Goal: Communication & Community: Share content

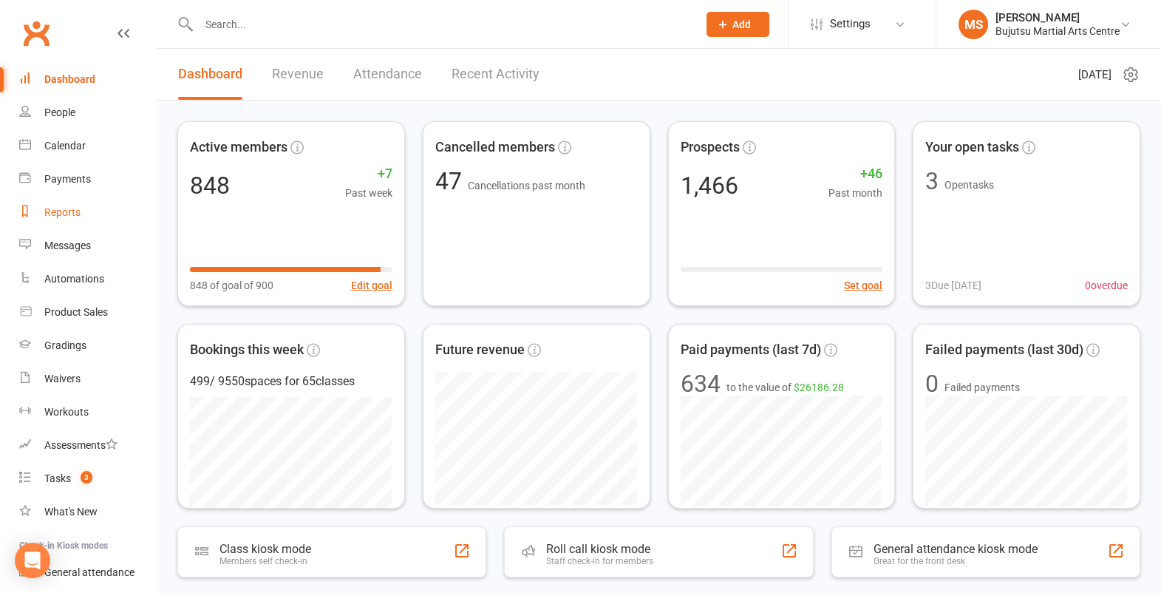
click at [67, 214] on div "Reports" at bounding box center [62, 212] width 36 height 12
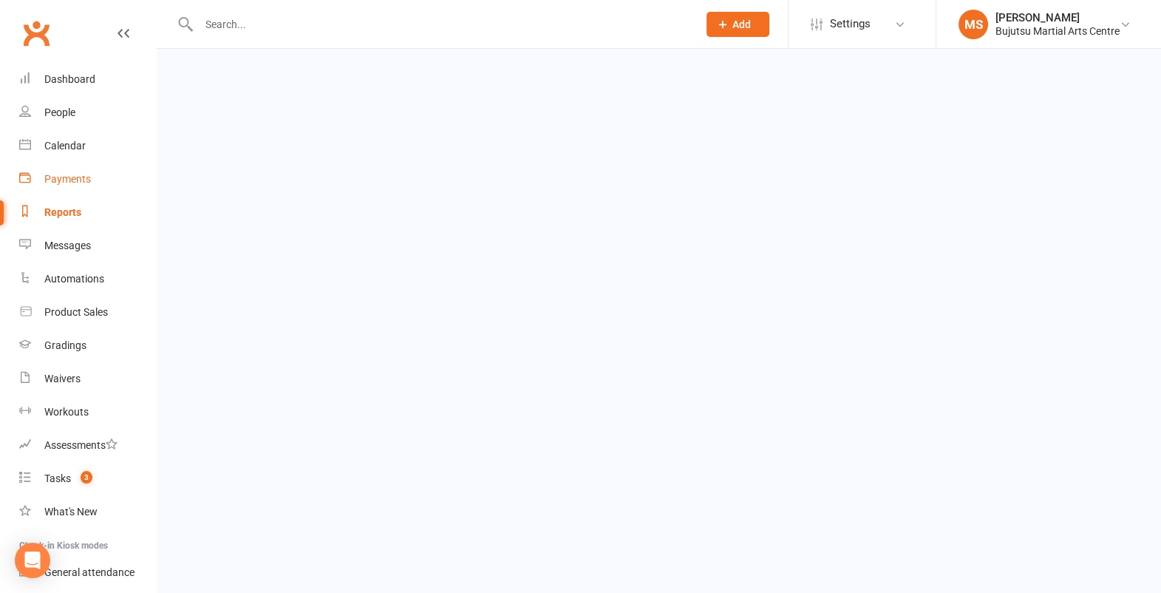
select select "100"
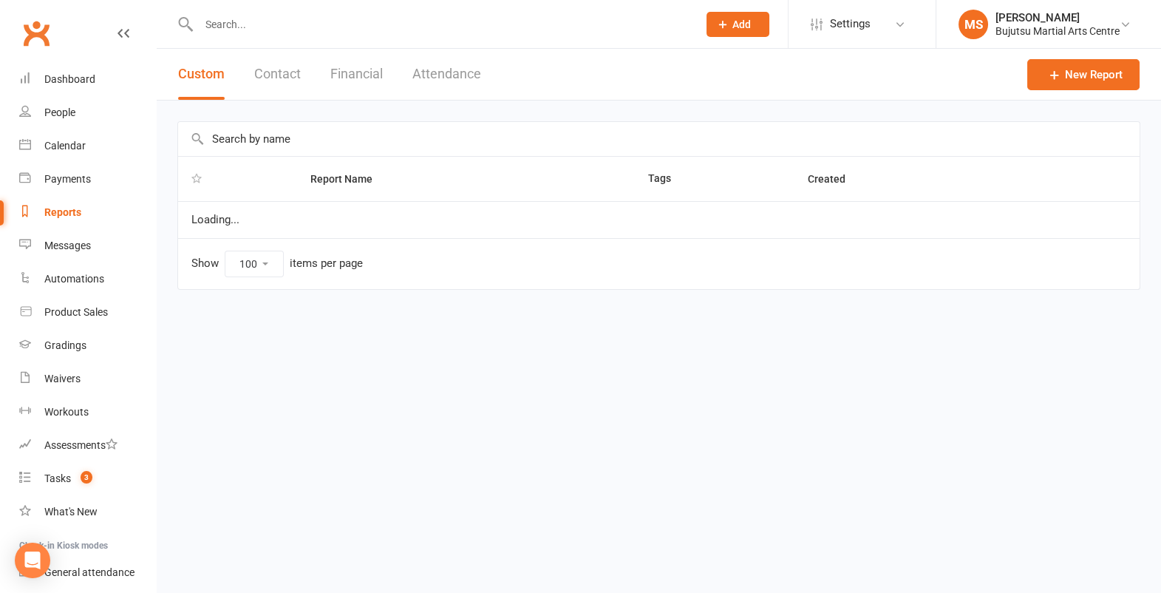
click at [463, 69] on button "Attendance" at bounding box center [446, 74] width 69 height 51
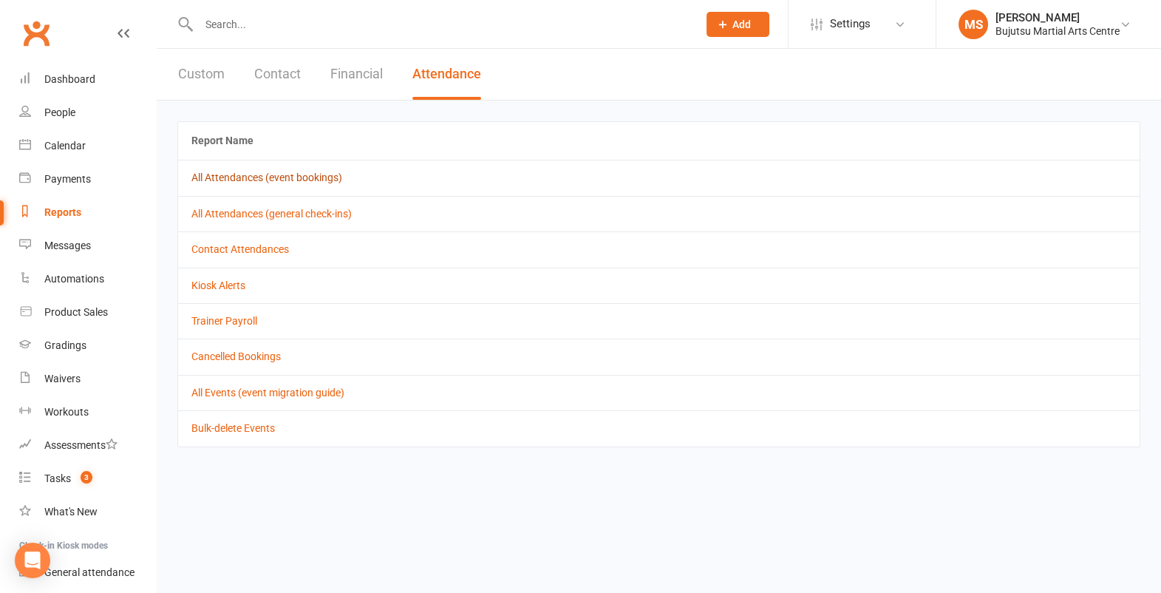
click at [293, 176] on link "All Attendances (event bookings)" at bounding box center [266, 177] width 151 height 12
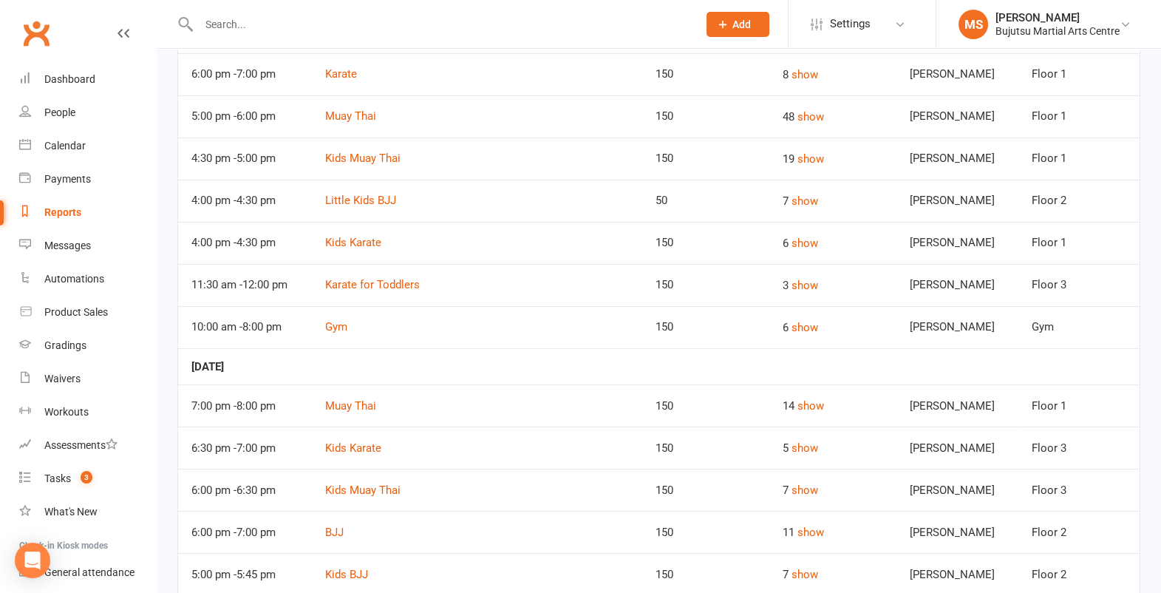
scroll to position [416, 0]
click at [801, 200] on button "show" at bounding box center [804, 200] width 27 height 18
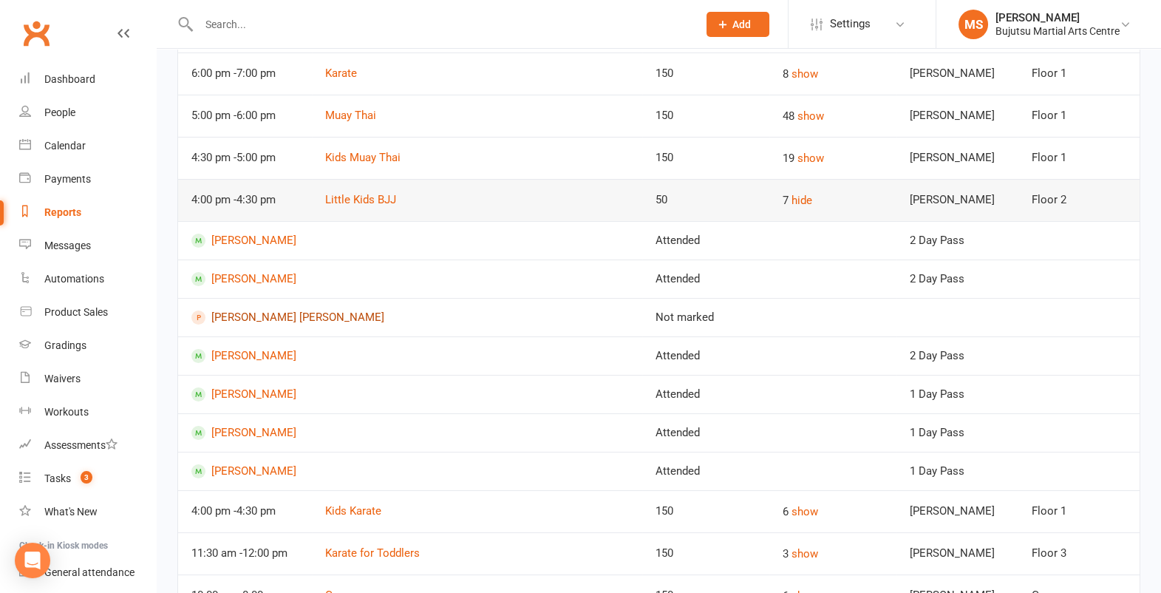
click at [270, 313] on link "[PERSON_NAME] [PERSON_NAME]" at bounding box center [409, 317] width 437 height 14
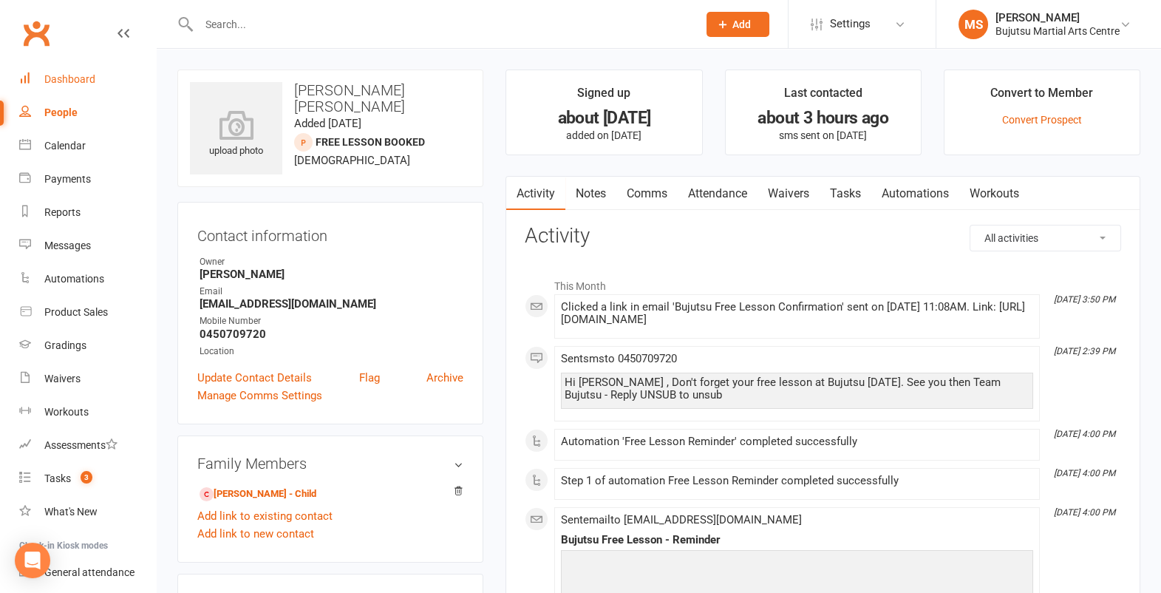
click at [86, 72] on link "Dashboard" at bounding box center [87, 79] width 137 height 33
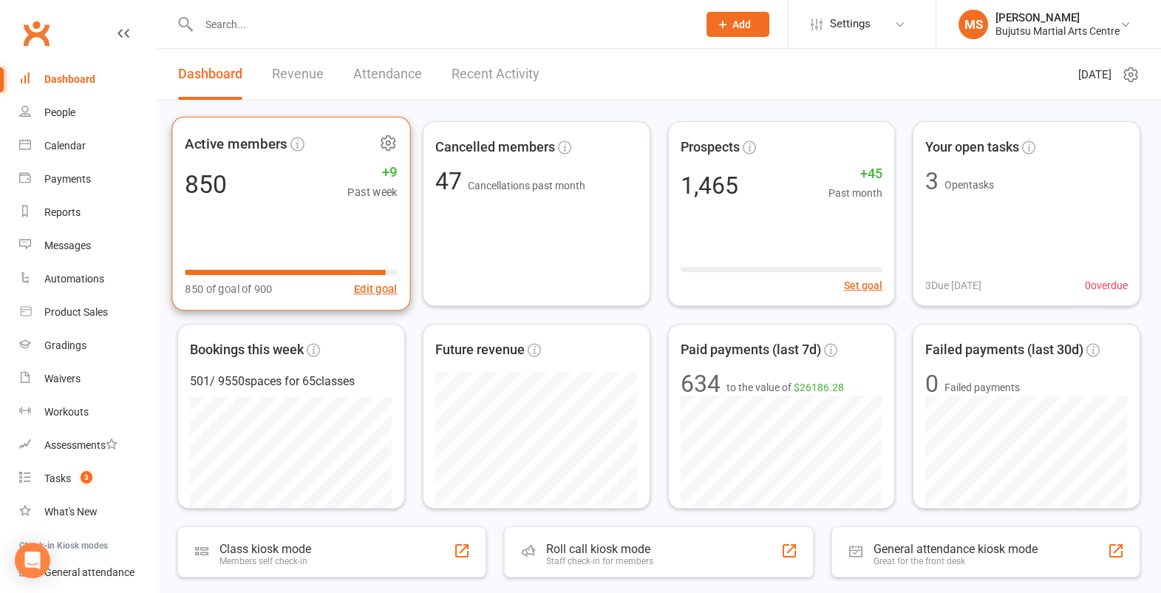
click at [251, 168] on div "850 +9 Past week" at bounding box center [291, 183] width 212 height 33
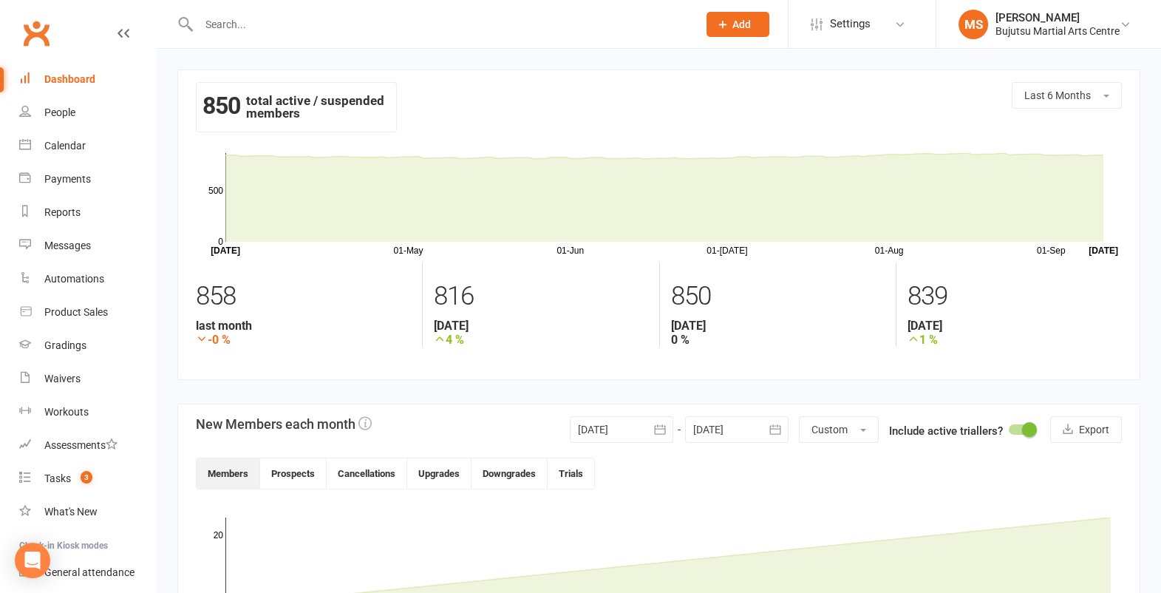
click at [59, 71] on link "Dashboard" at bounding box center [87, 79] width 137 height 33
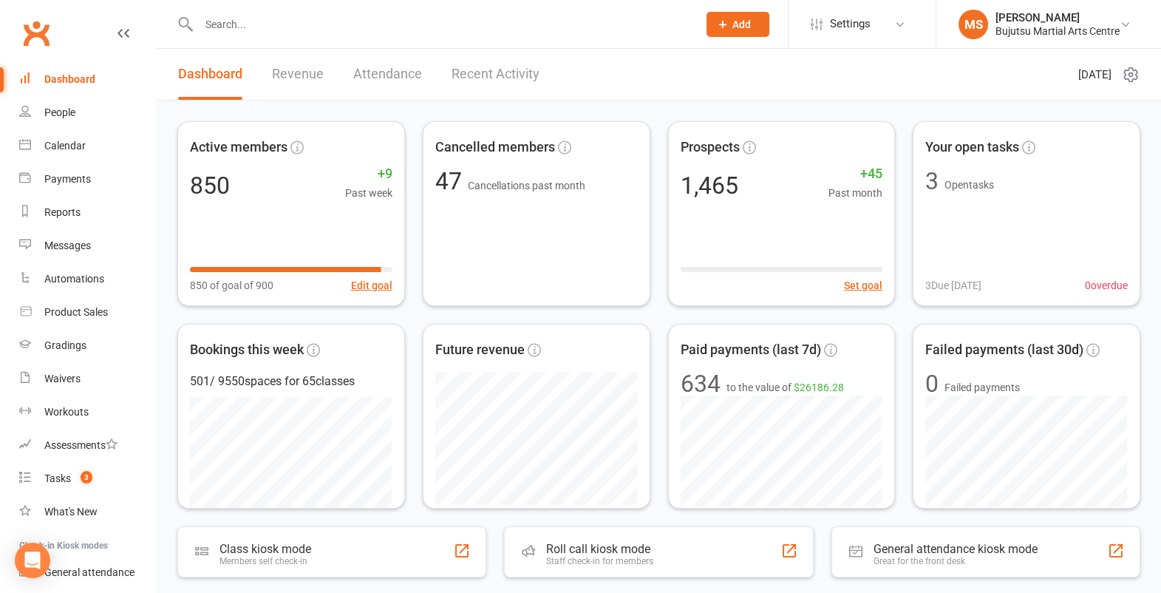
click at [61, 71] on link "Dashboard" at bounding box center [87, 79] width 137 height 33
click at [44, 30] on link "Clubworx" at bounding box center [36, 33] width 37 height 37
click at [89, 85] on div "Dashboard" at bounding box center [69, 79] width 51 height 12
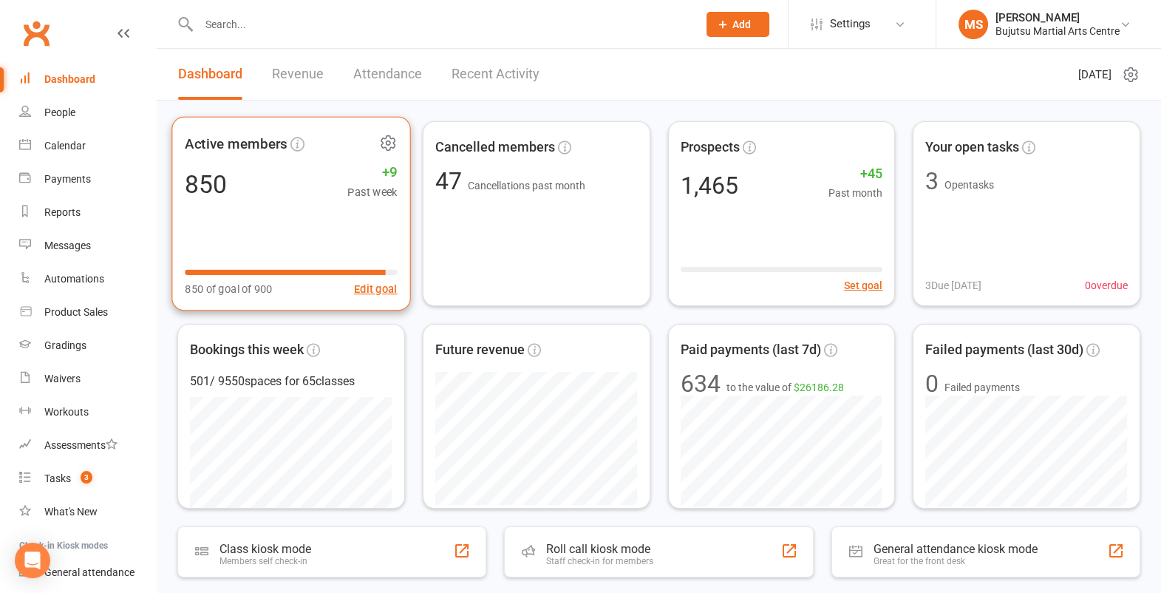
click at [348, 173] on span "+9" at bounding box center [372, 172] width 50 height 22
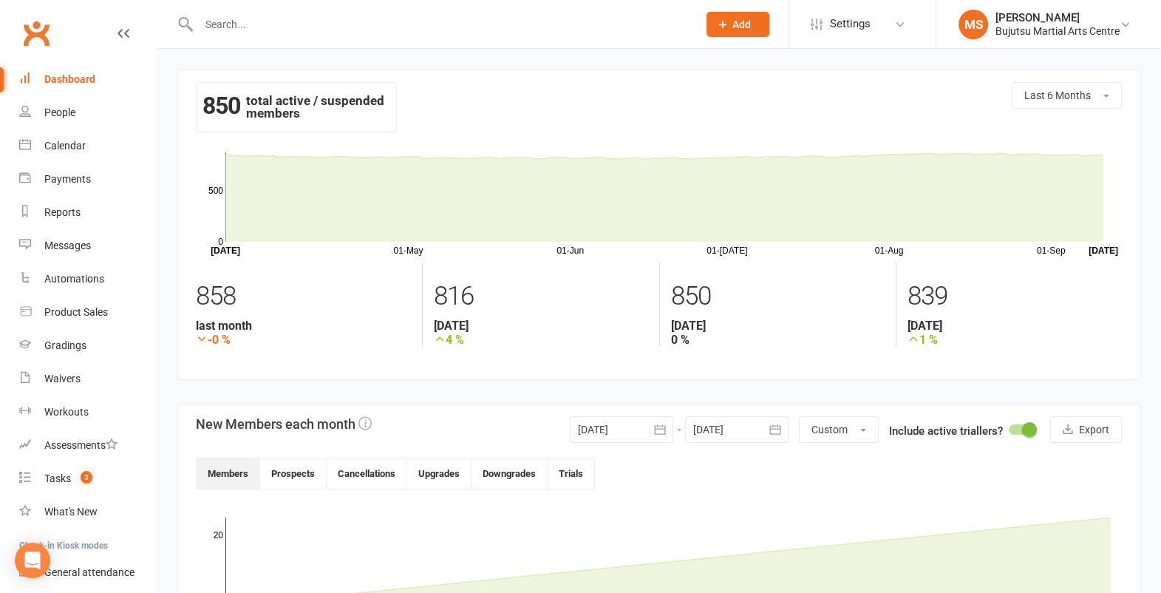
click at [76, 211] on div "Reports" at bounding box center [62, 212] width 36 height 12
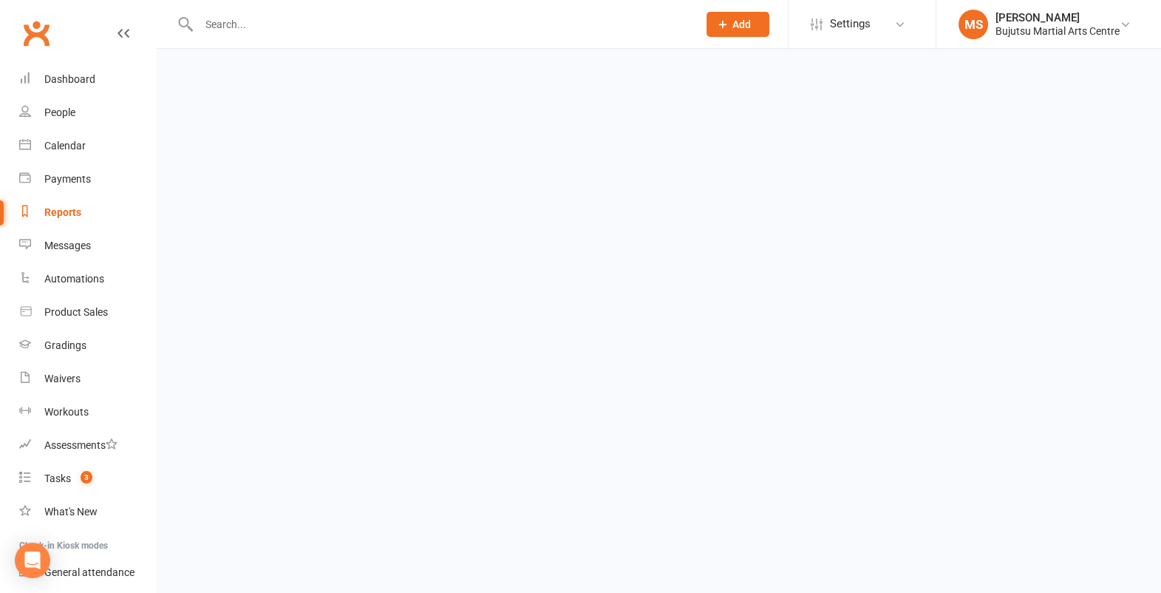
select select "100"
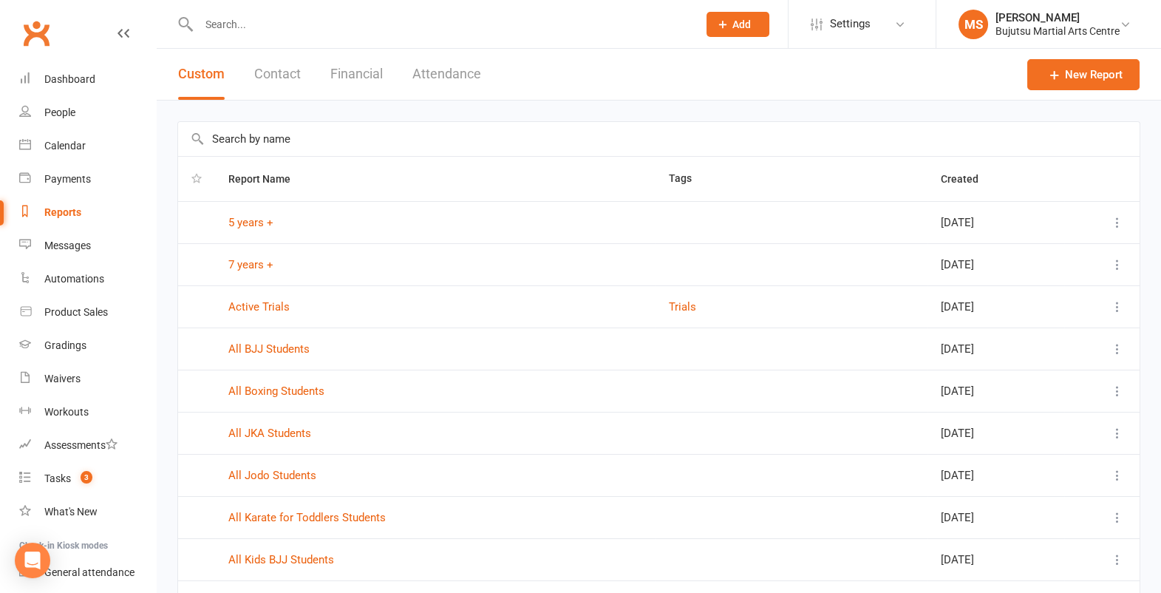
click at [458, 75] on button "Attendance" at bounding box center [446, 74] width 69 height 51
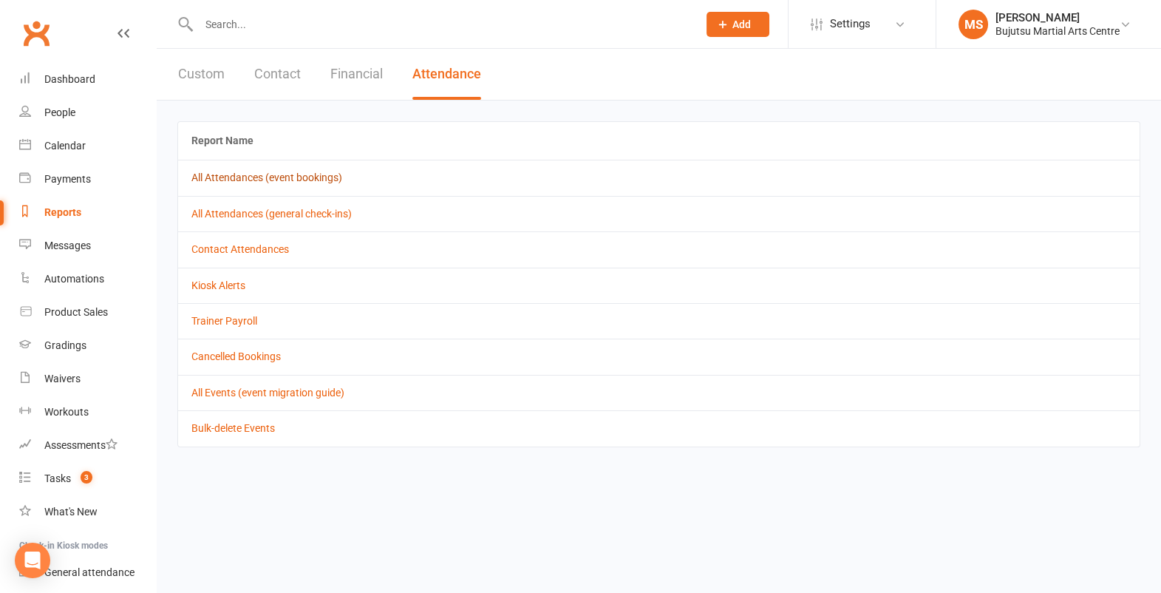
click at [323, 180] on link "All Attendances (event bookings)" at bounding box center [266, 177] width 151 height 12
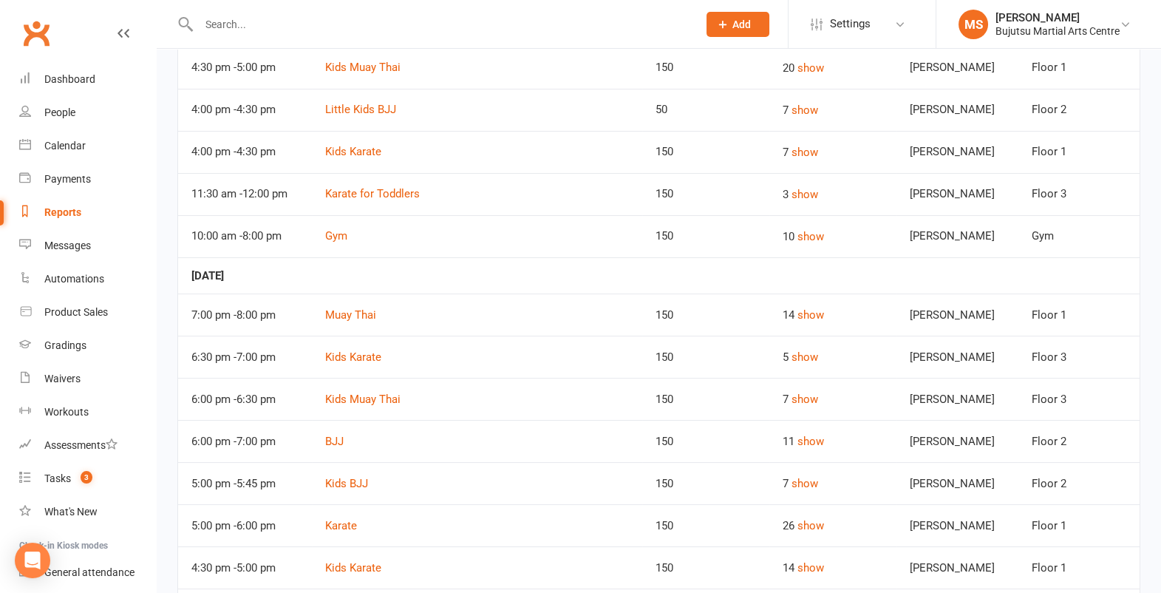
scroll to position [423, 0]
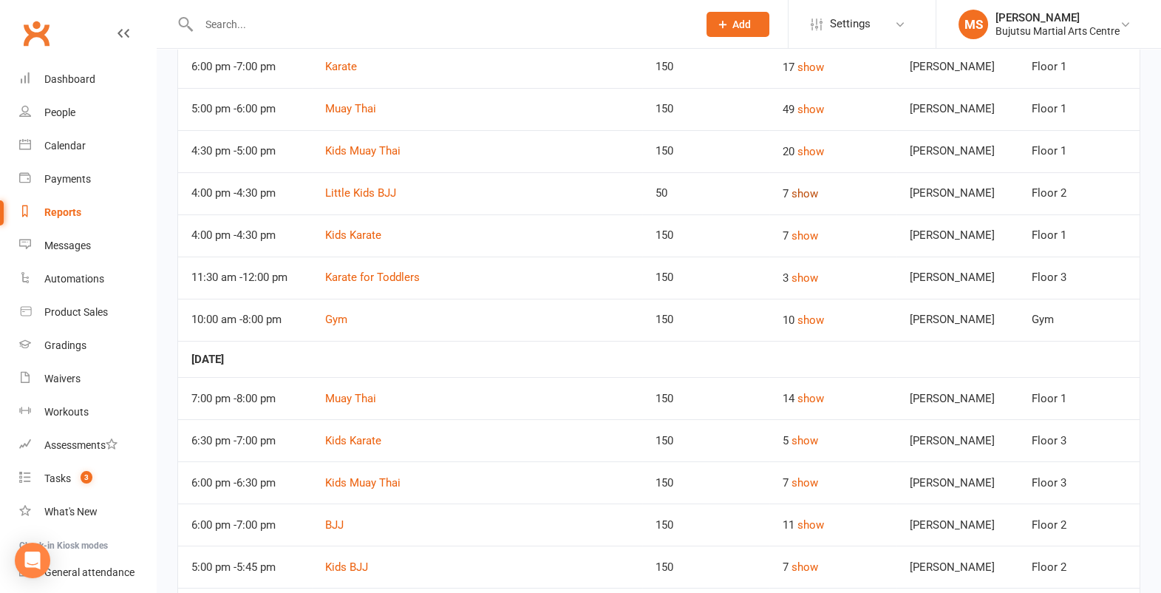
click at [791, 185] on button "show" at bounding box center [804, 194] width 27 height 18
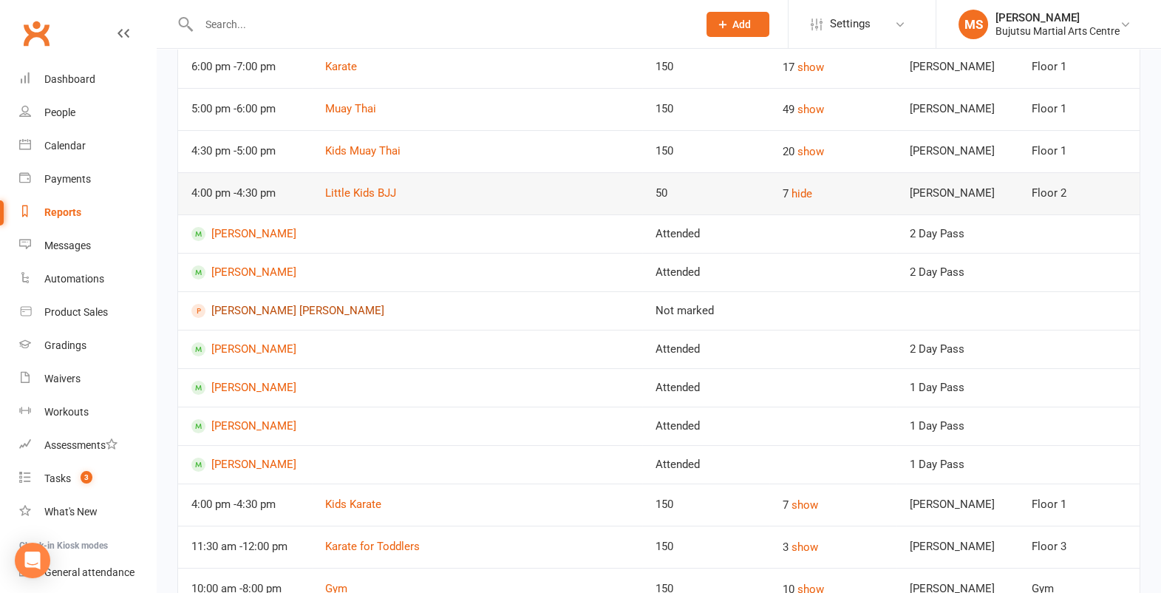
click at [265, 304] on link "[PERSON_NAME] [PERSON_NAME]" at bounding box center [409, 311] width 437 height 14
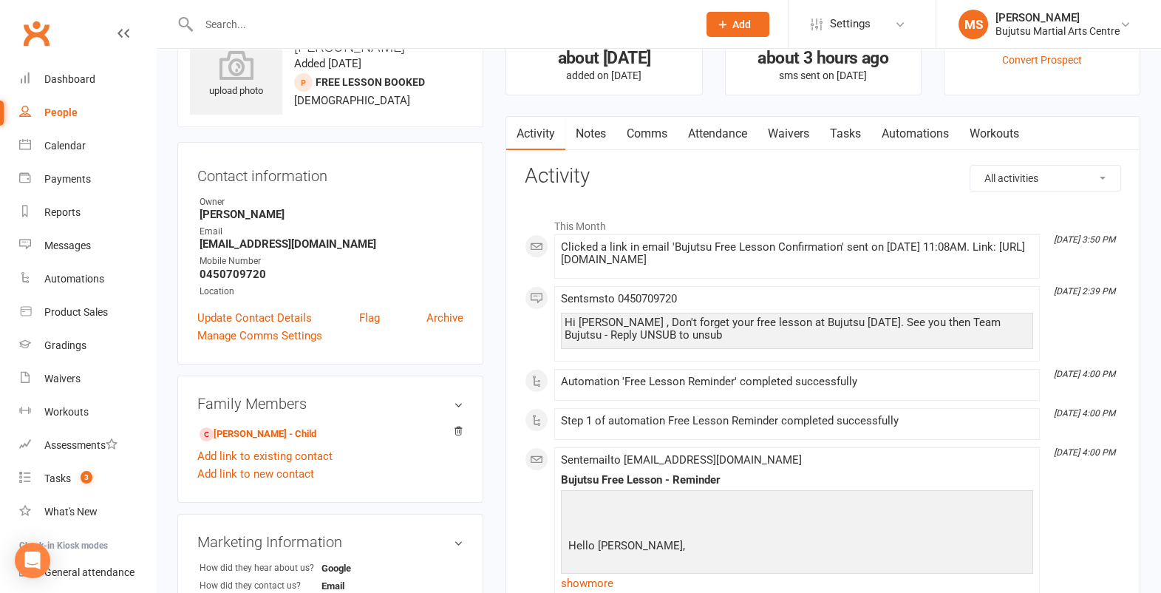
scroll to position [63, 0]
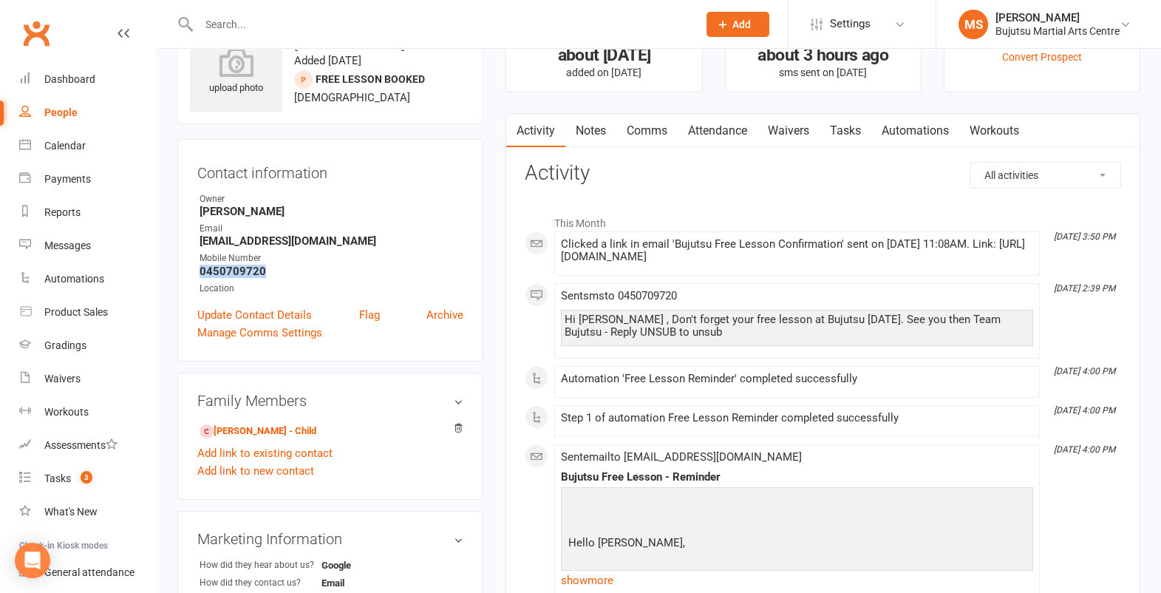
drag, startPoint x: 247, startPoint y: 270, endPoint x: 200, endPoint y: 273, distance: 47.3
click at [200, 272] on strong "0450709720" at bounding box center [332, 271] width 264 height 13
copy strong "0450709720"
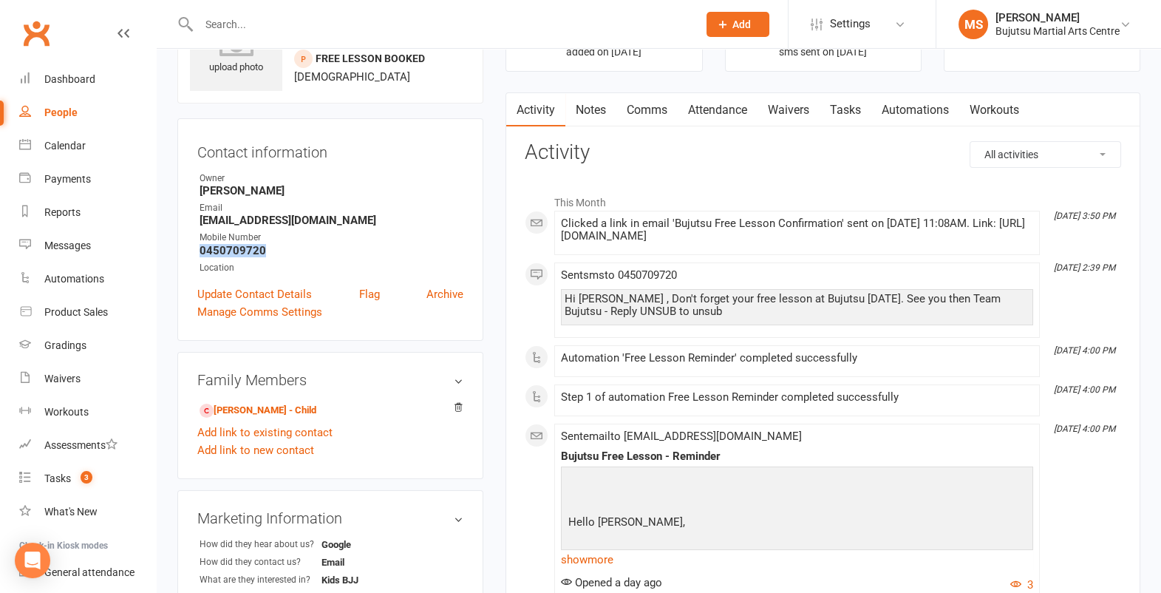
scroll to position [0, 0]
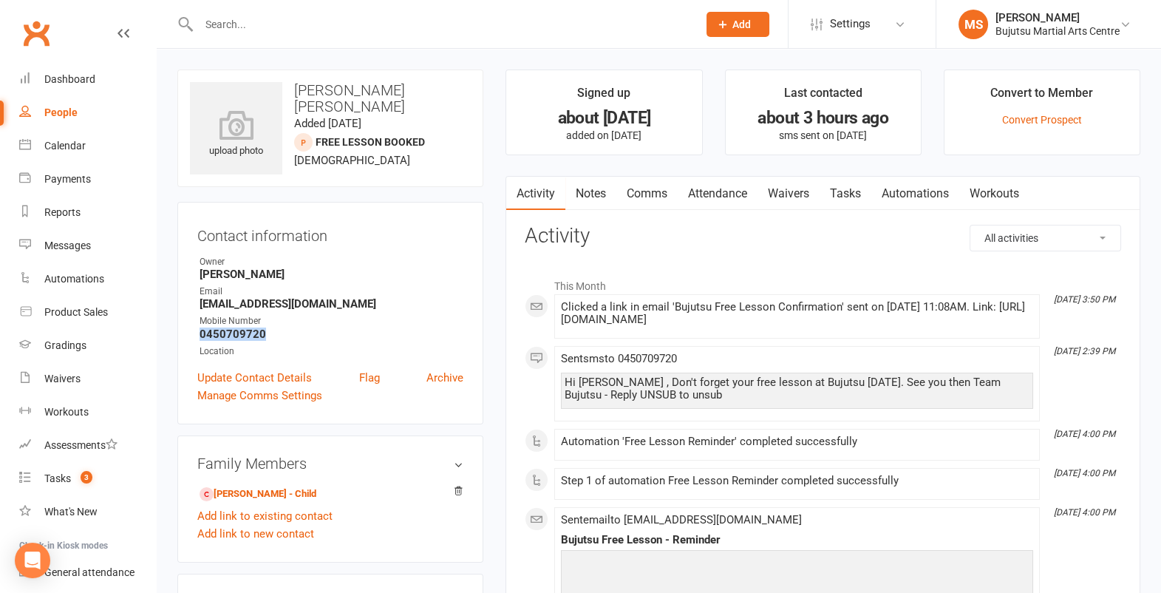
click at [660, 192] on link "Comms" at bounding box center [646, 194] width 61 height 34
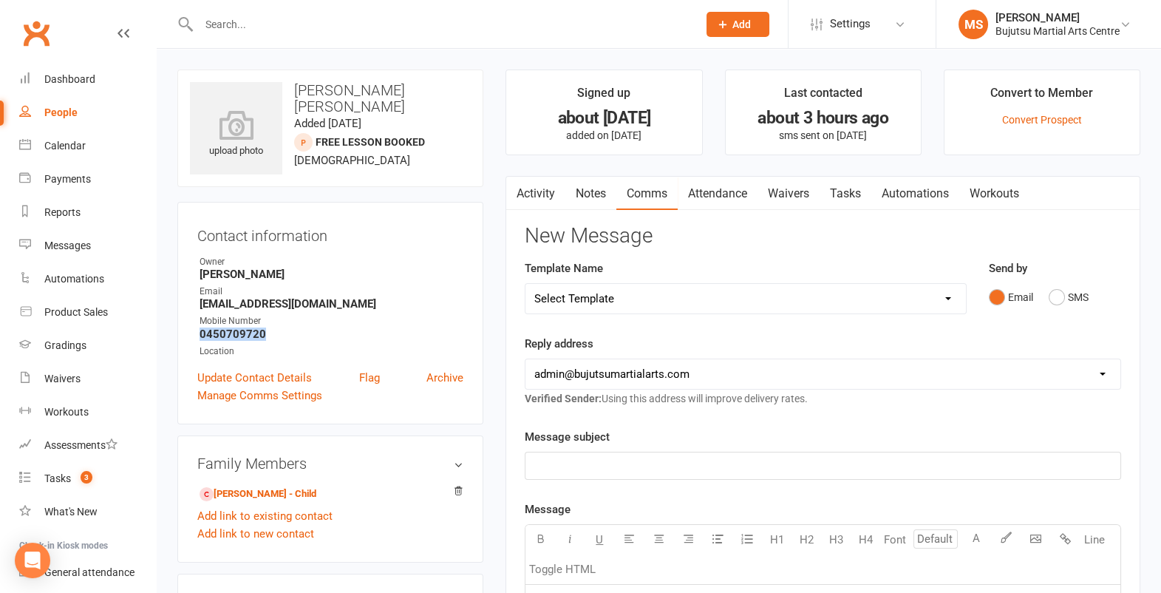
click at [654, 294] on select "Select Template [Email] Buddy Week [Email] Japan Karate Association Grading Adu…" at bounding box center [745, 299] width 440 height 30
select select "23"
click at [525, 284] on select "Select Template [Email] Buddy Week [Email] Japan Karate Association Grading Adu…" at bounding box center [745, 299] width 440 height 30
click at [35, 38] on link "Clubworx" at bounding box center [36, 33] width 37 height 37
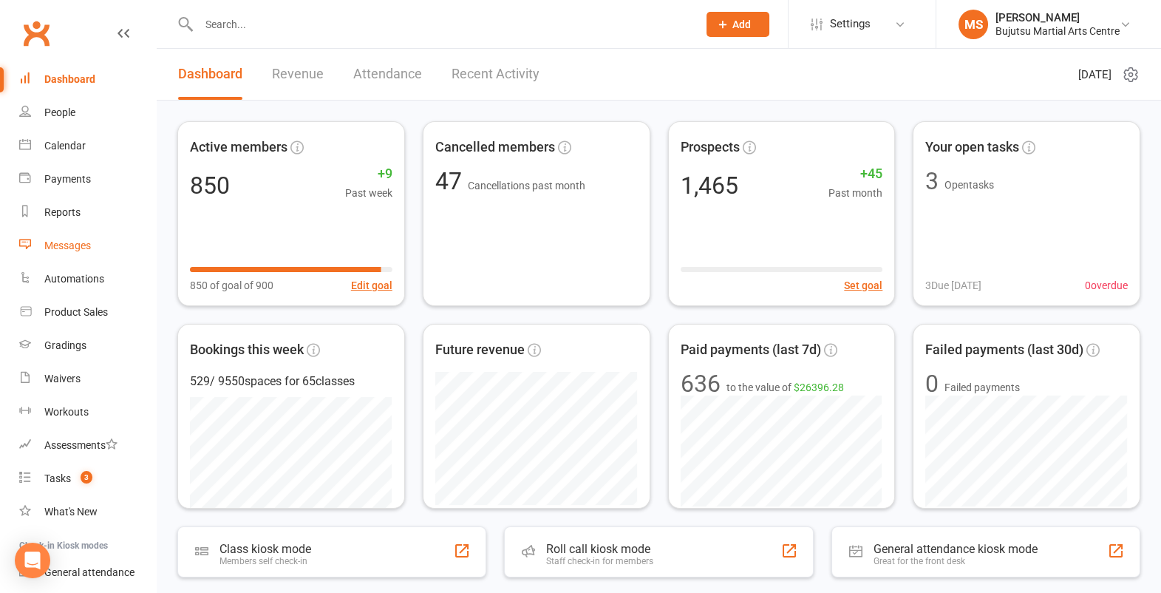
click at [94, 250] on link "Messages" at bounding box center [87, 245] width 137 height 33
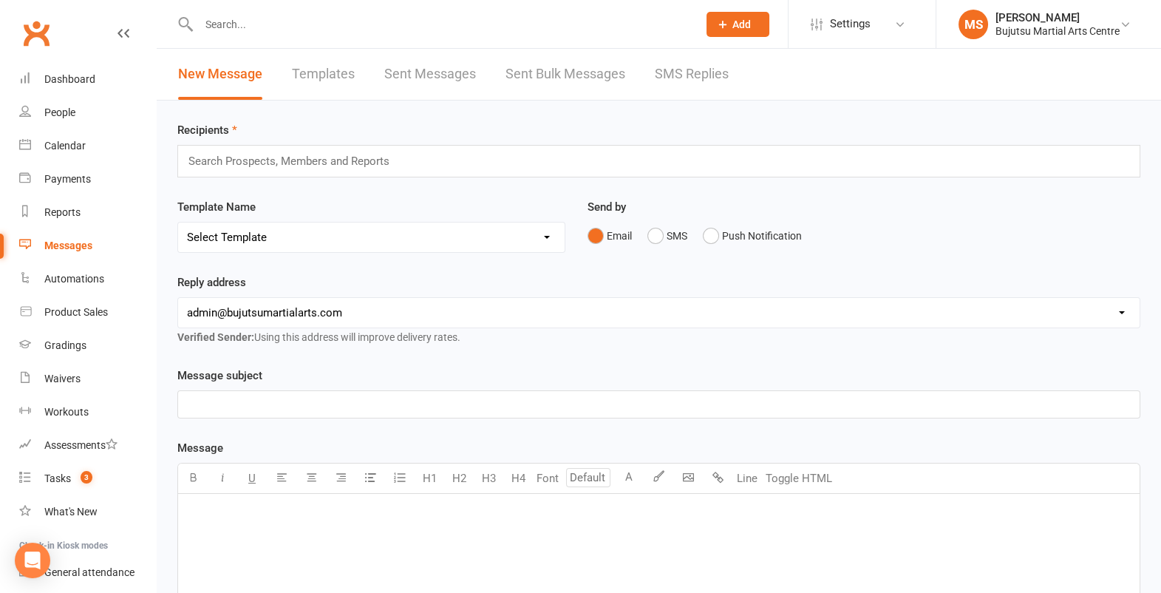
click at [346, 64] on link "Templates" at bounding box center [323, 74] width 63 height 51
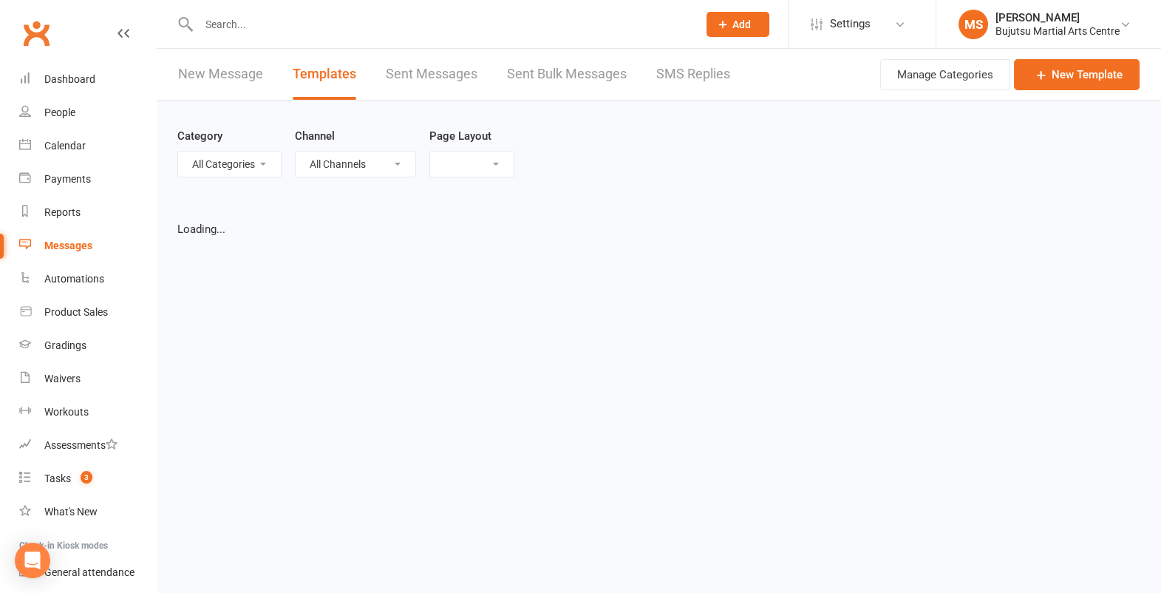
select select "grid"
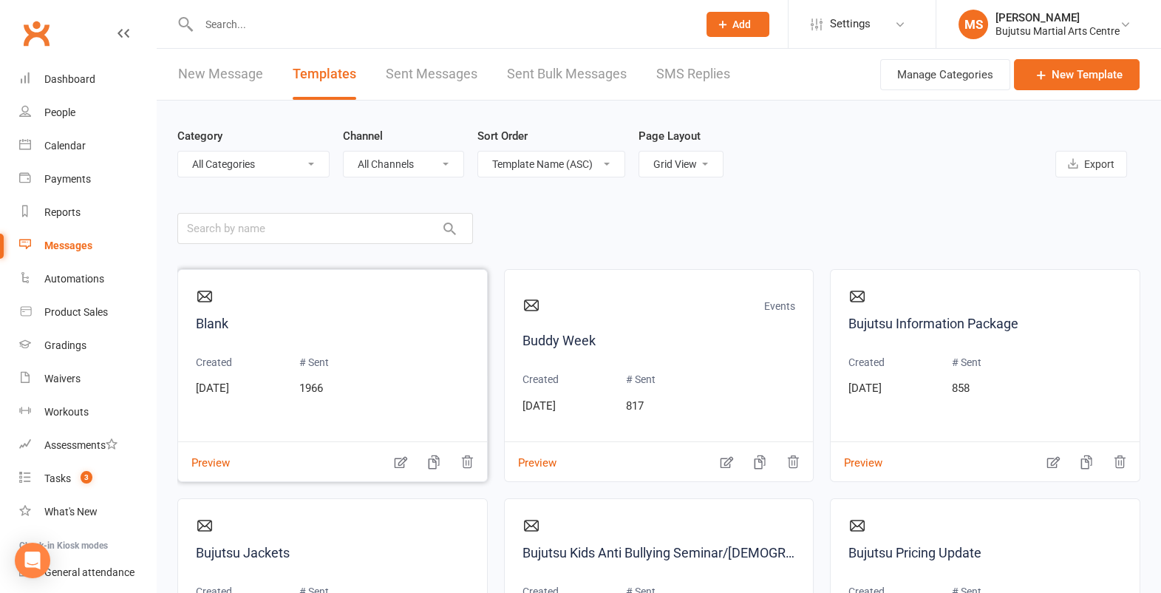
click at [232, 345] on div "Created [DATE]" at bounding box center [214, 370] width 36 height 53
click at [403, 462] on icon "button" at bounding box center [400, 462] width 15 height 15
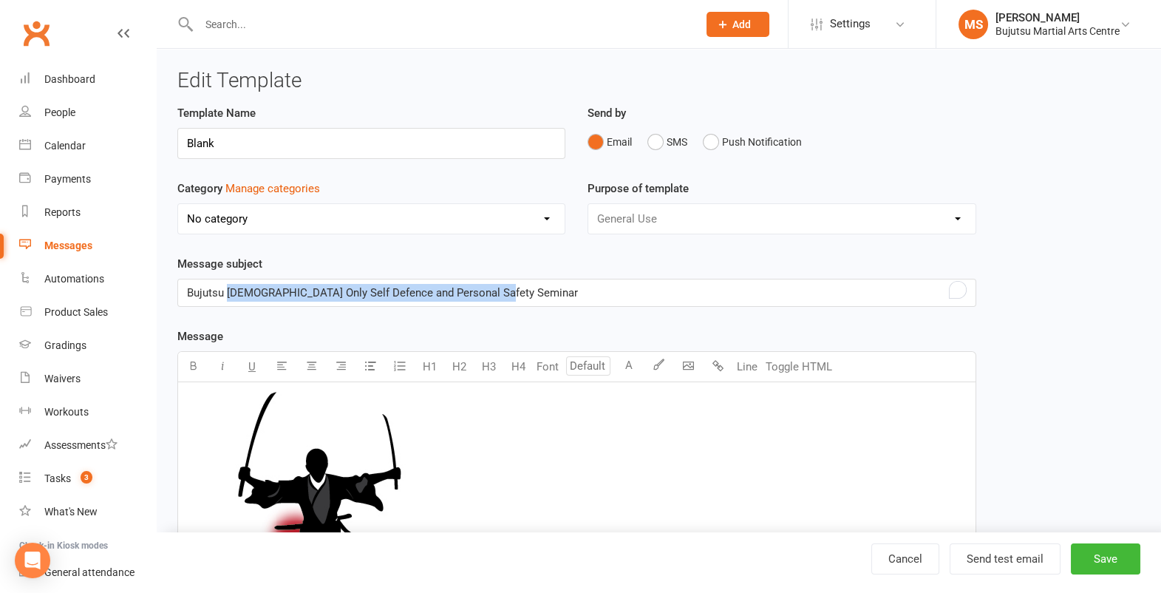
drag, startPoint x: 432, startPoint y: 290, endPoint x: 232, endPoint y: 287, distance: 200.3
click at [228, 287] on p "Bujutsu [DEMOGRAPHIC_DATA] Only Self Defence and Personal Safety Seminar" at bounding box center [577, 293] width 780 height 18
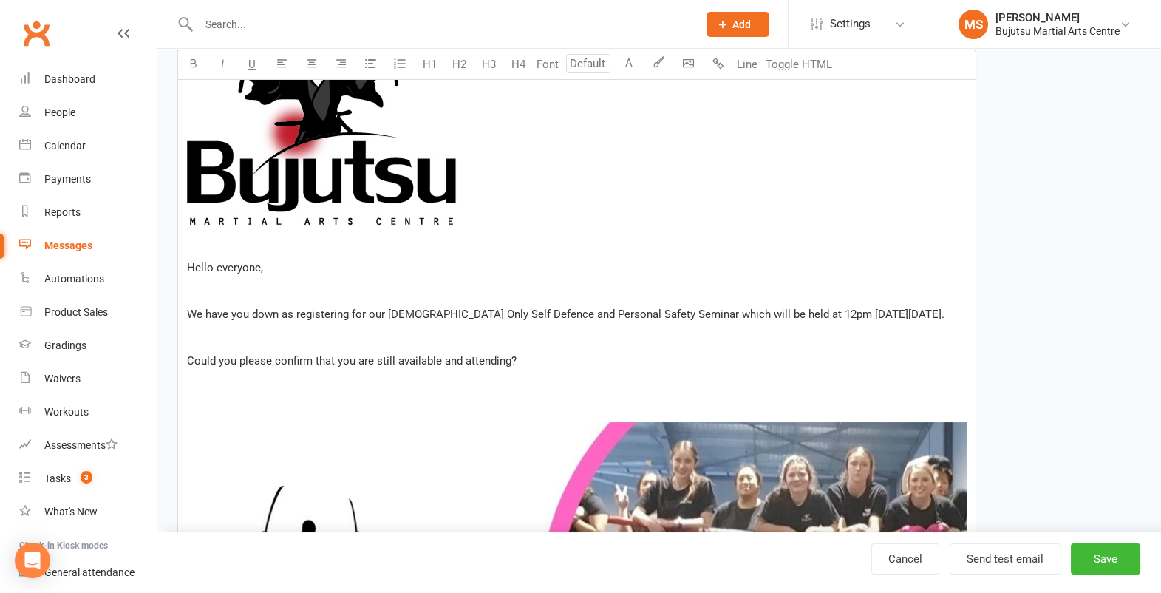
scroll to position [458, 0]
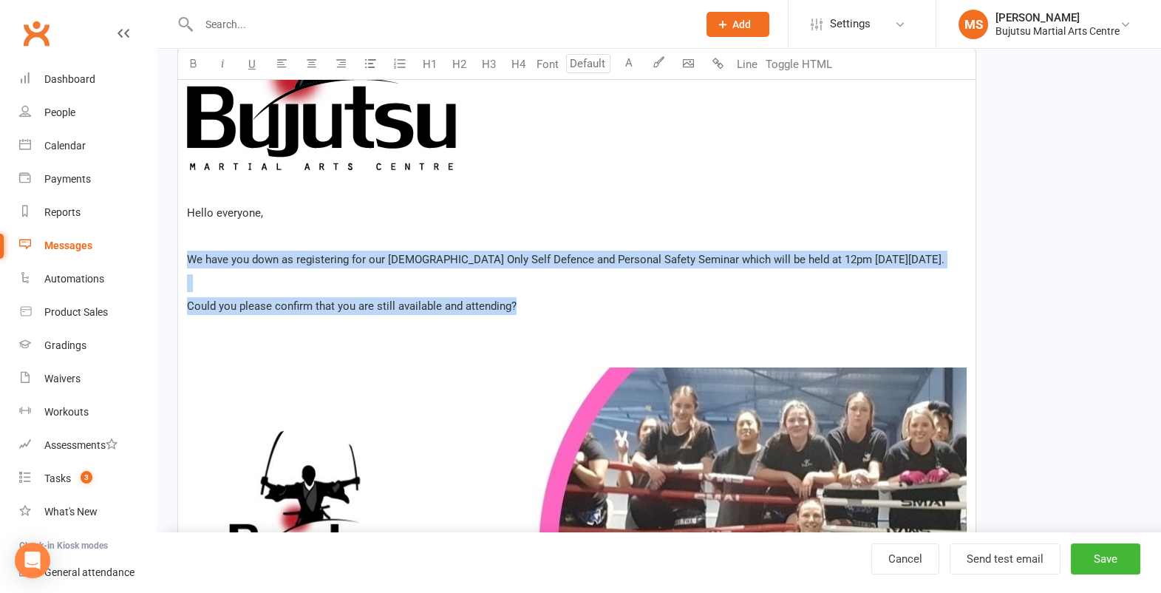
drag, startPoint x: 543, startPoint y: 324, endPoint x: 187, endPoint y: 252, distance: 363.3
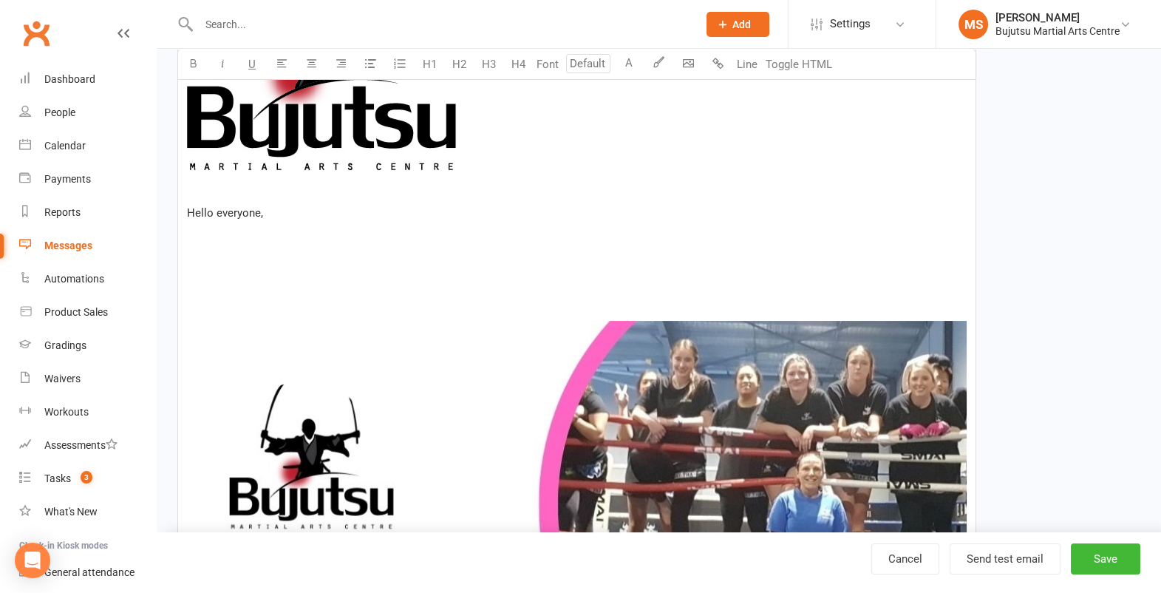
scroll to position [446, 0]
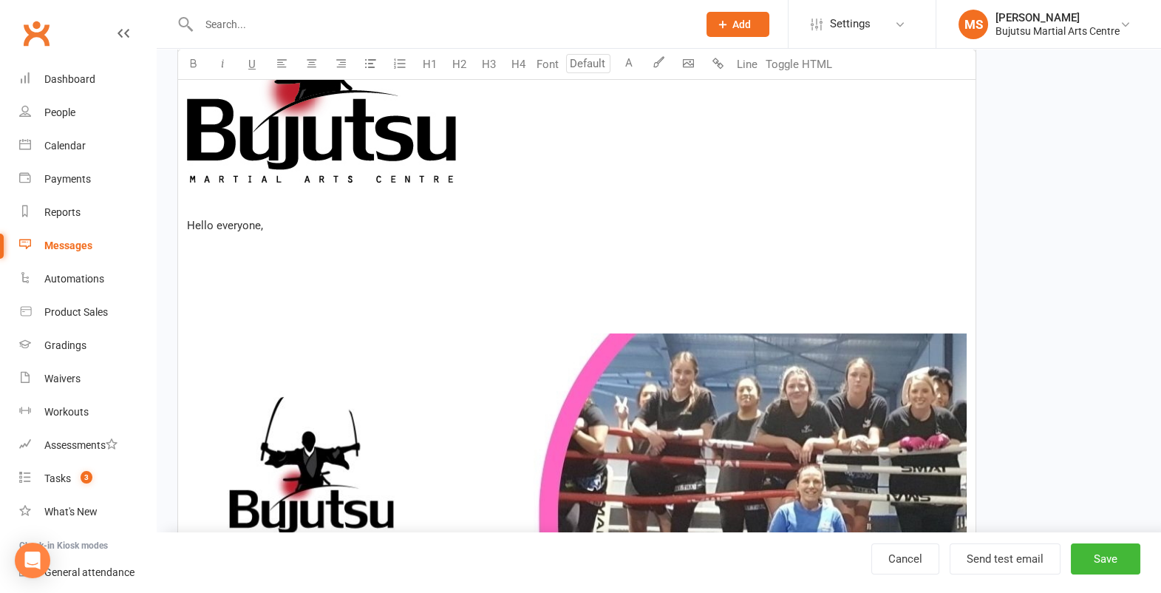
click at [269, 227] on p "Hello everyone," at bounding box center [577, 226] width 780 height 18
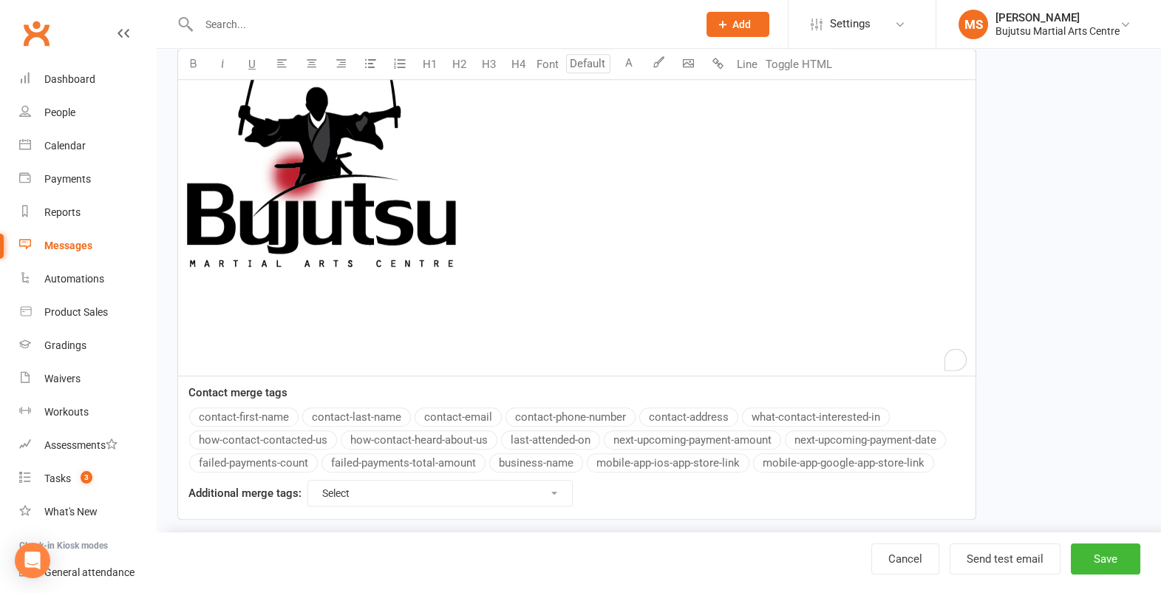
scroll to position [374, 0]
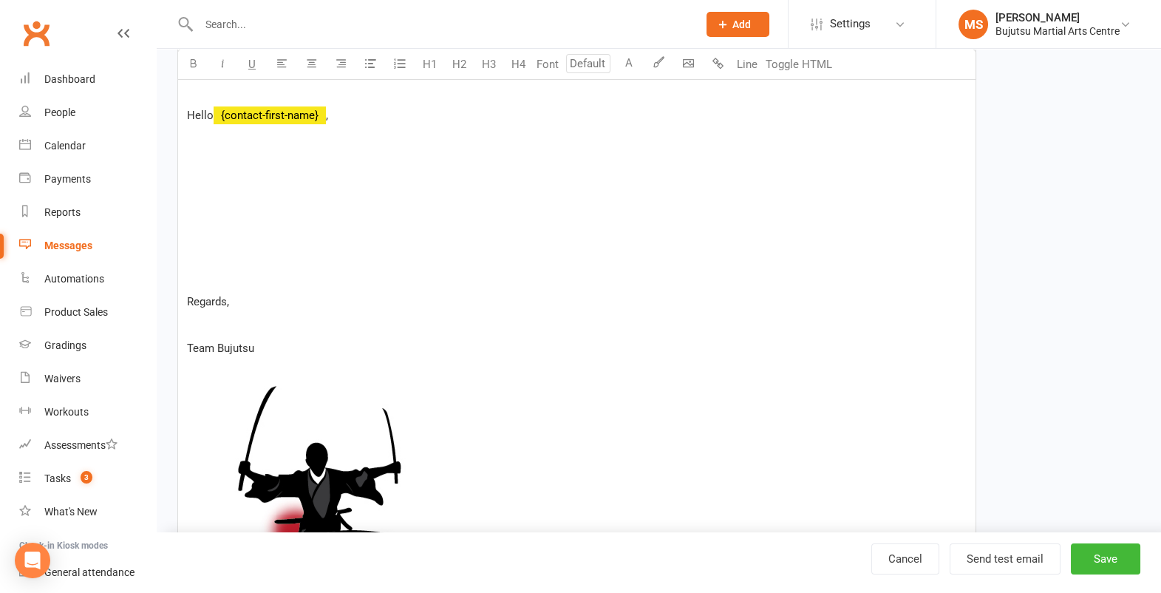
scroll to position [554, 0]
click at [1102, 552] on button "Save" at bounding box center [1105, 558] width 69 height 31
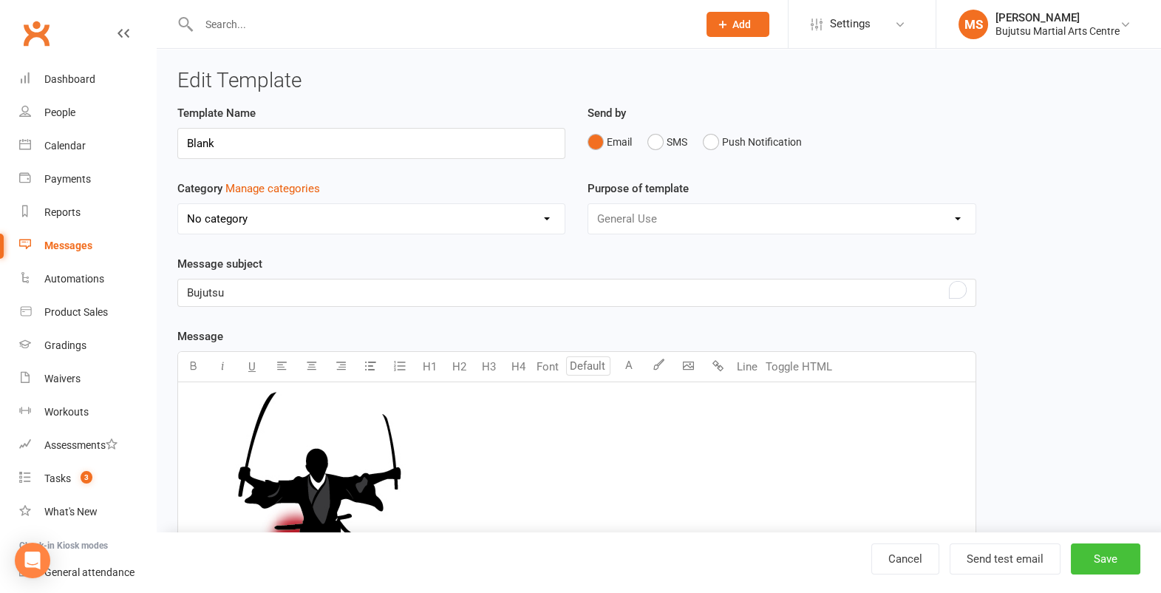
select select "grid"
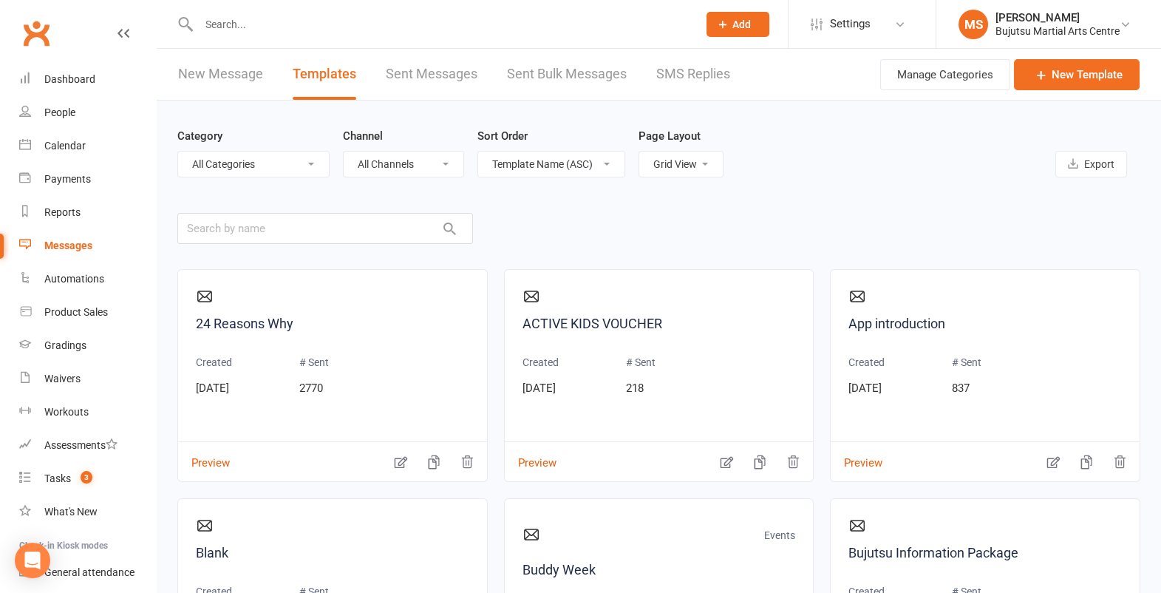
click at [378, 25] on input "text" at bounding box center [440, 24] width 493 height 21
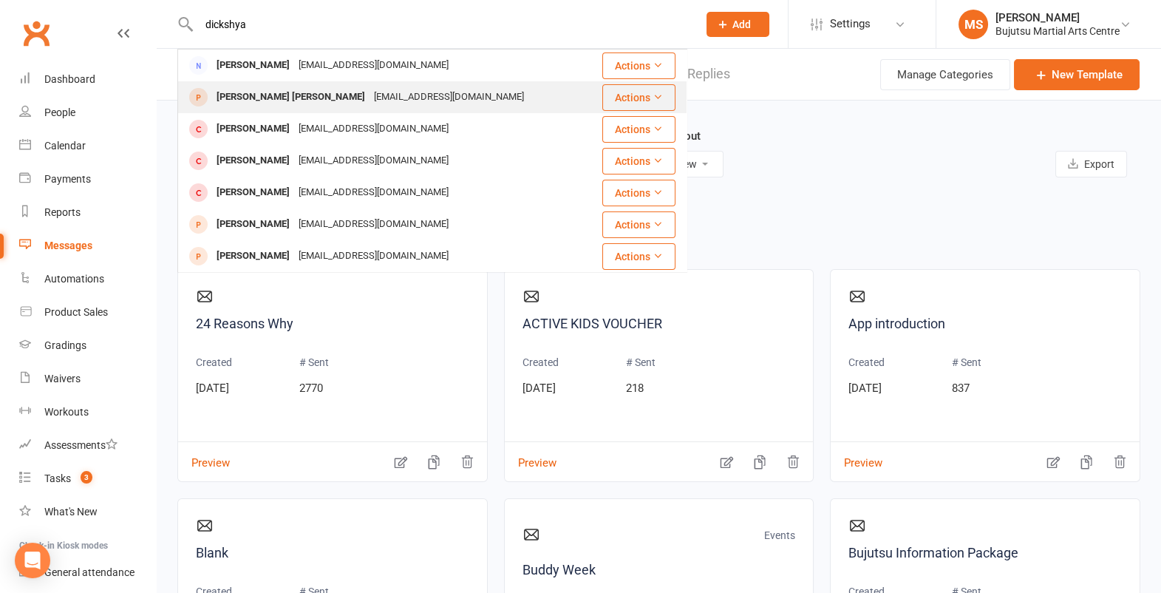
type input "dickshya"
click at [369, 93] on div "[EMAIL_ADDRESS][DOMAIN_NAME]" at bounding box center [448, 96] width 159 height 21
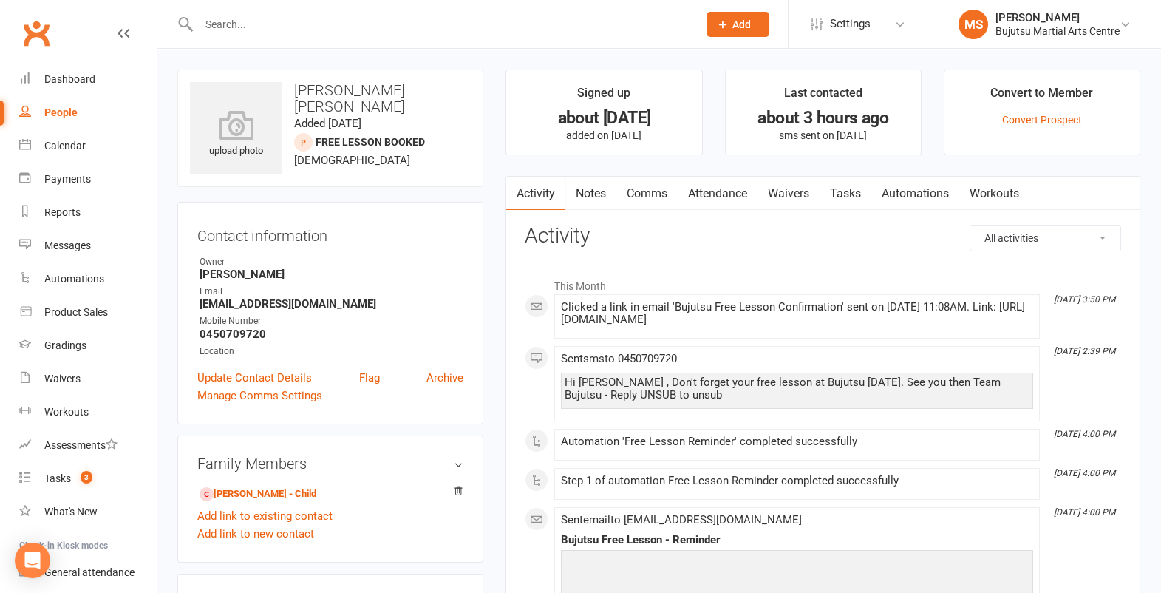
click at [652, 195] on link "Comms" at bounding box center [646, 194] width 61 height 34
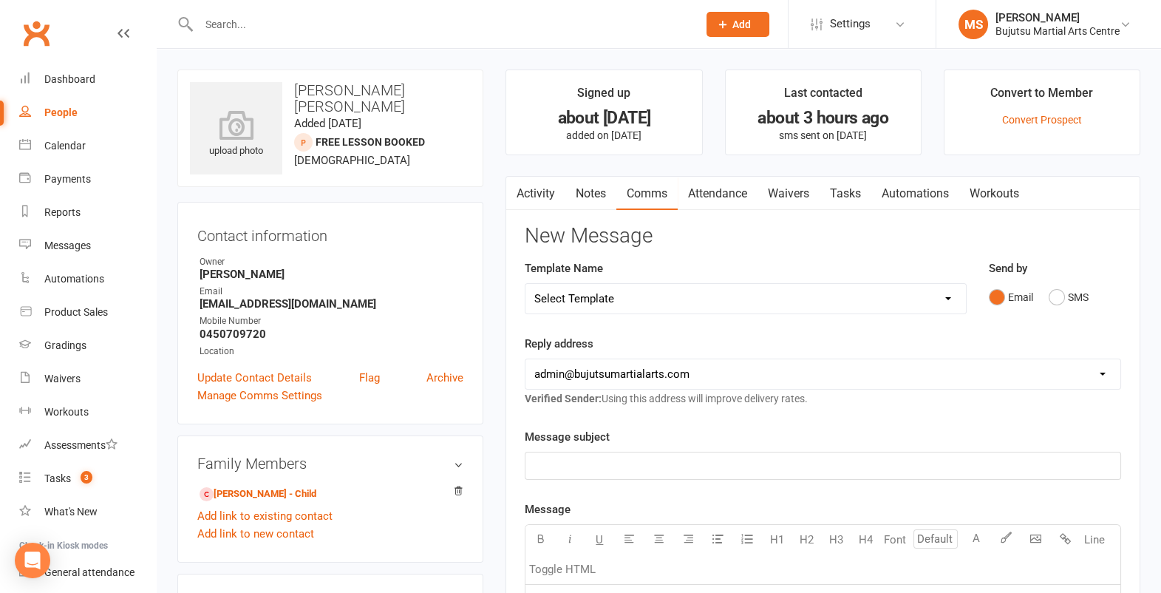
click at [619, 306] on select "Select Template [Email] Buddy Week [Email] Japan Karate Association Grading Adu…" at bounding box center [745, 299] width 440 height 30
select select "23"
click at [525, 284] on select "Select Template [Email] Buddy Week [Email] Japan Karate Association Grading Adu…" at bounding box center [745, 299] width 440 height 30
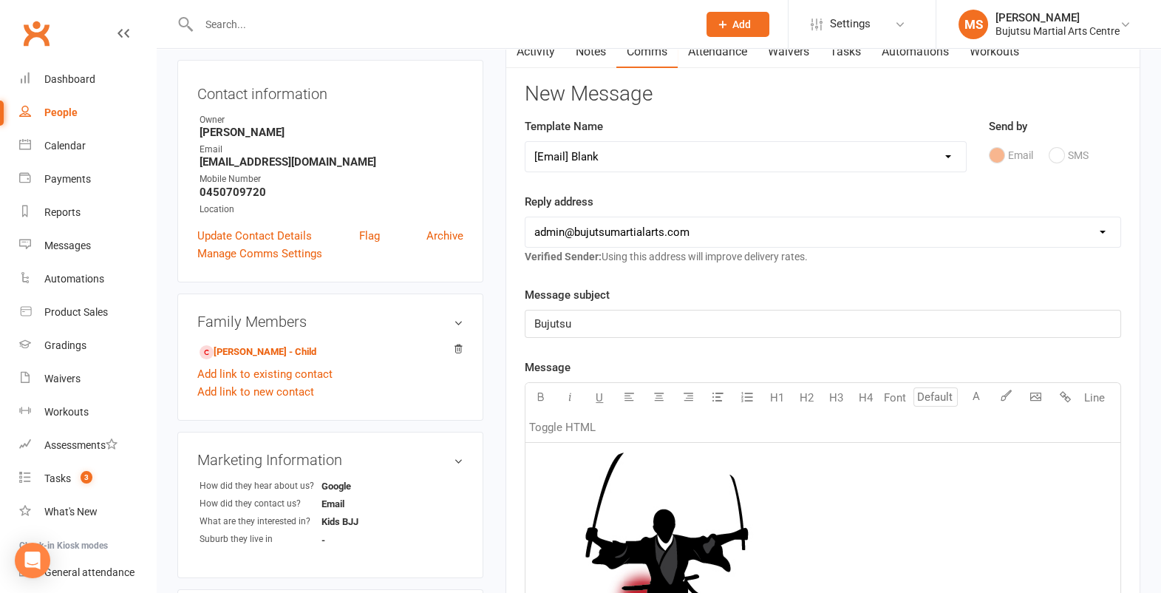
scroll to position [146, 0]
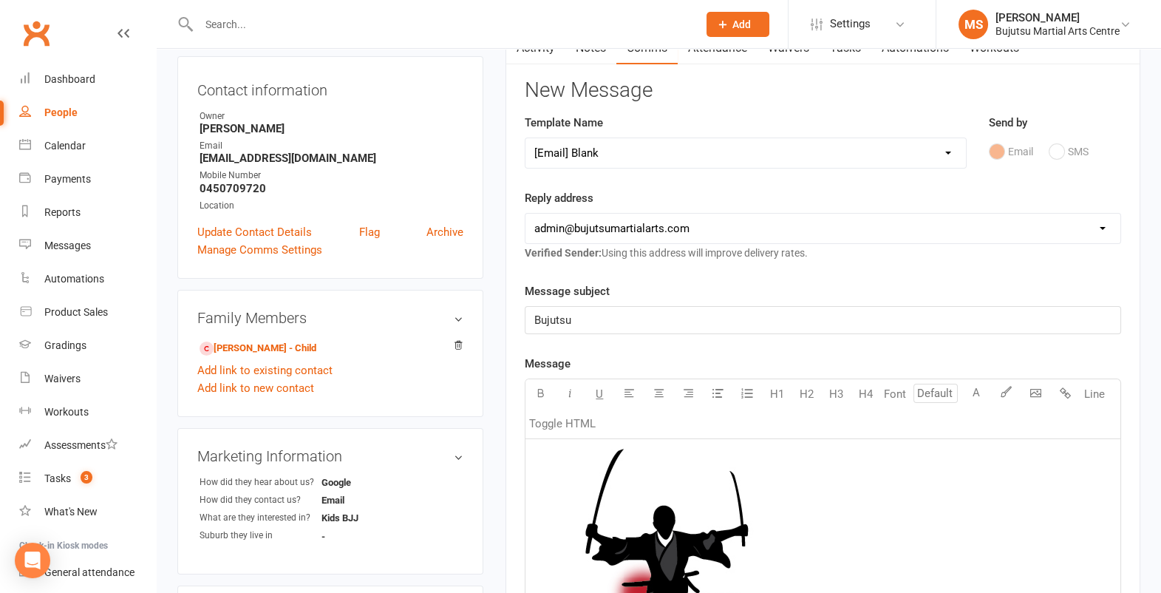
click at [603, 320] on p "Bujutsu" at bounding box center [822, 320] width 577 height 18
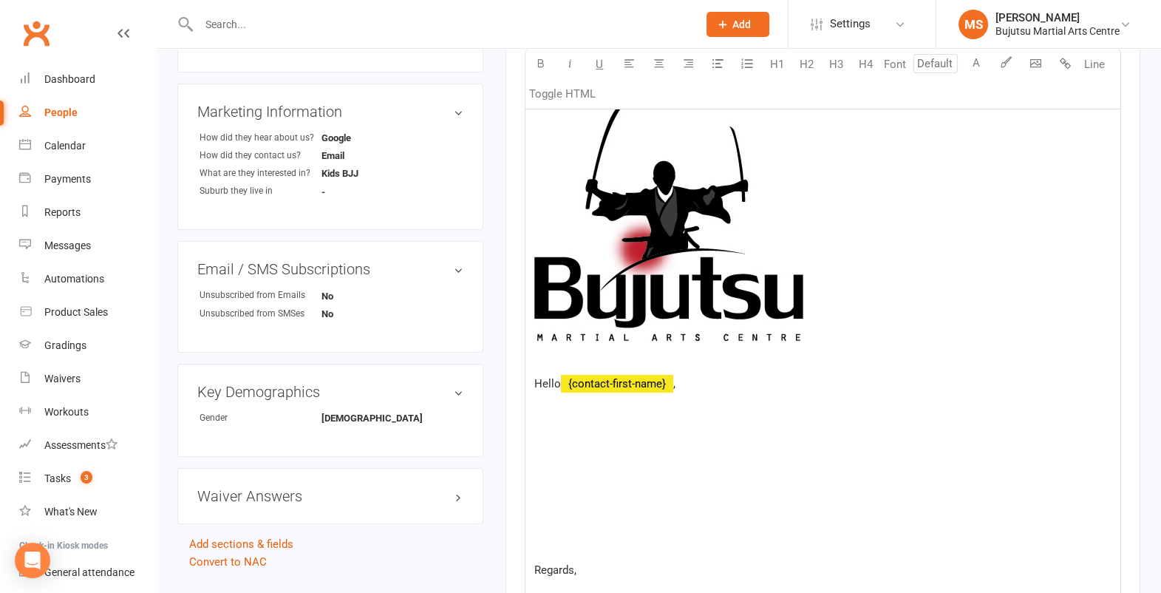
scroll to position [495, 0]
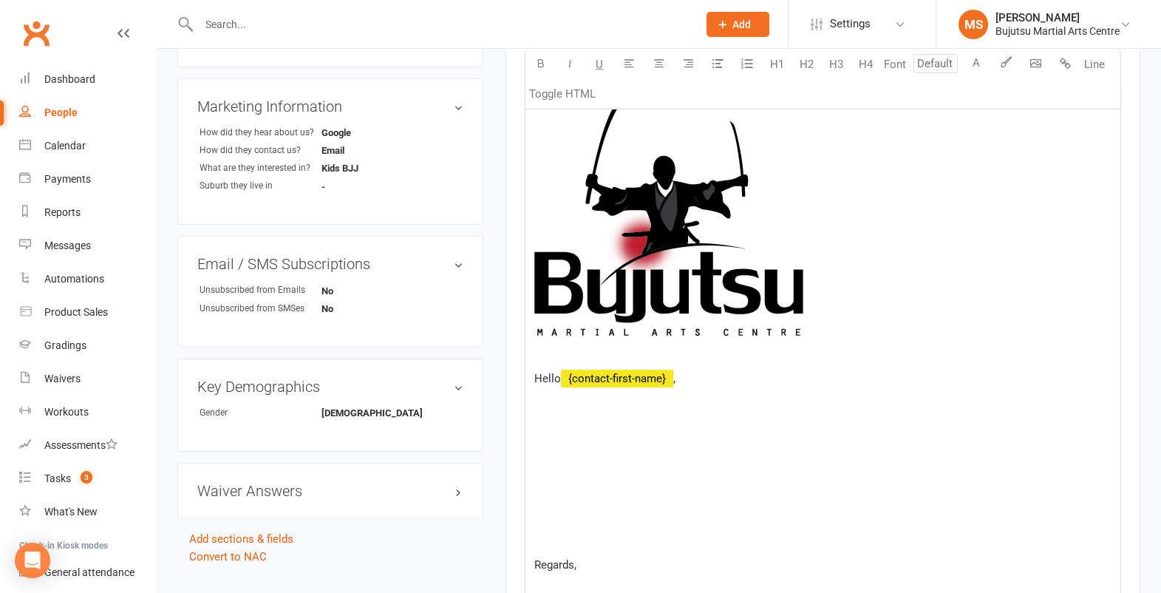
click at [602, 429] on p at bounding box center [822, 425] width 577 height 18
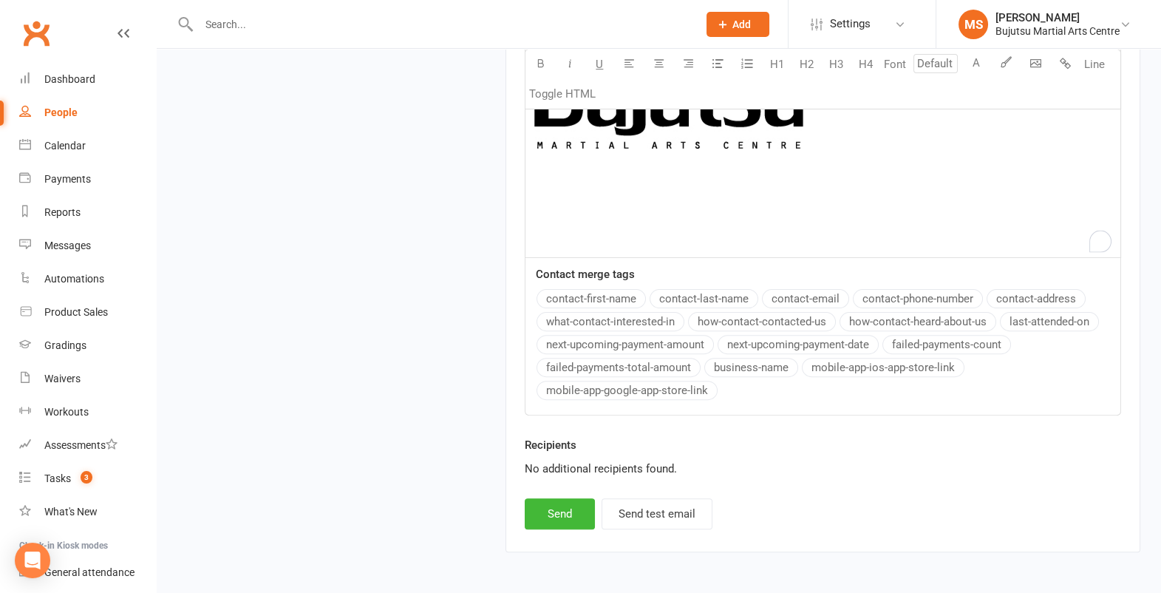
scroll to position [1330, 0]
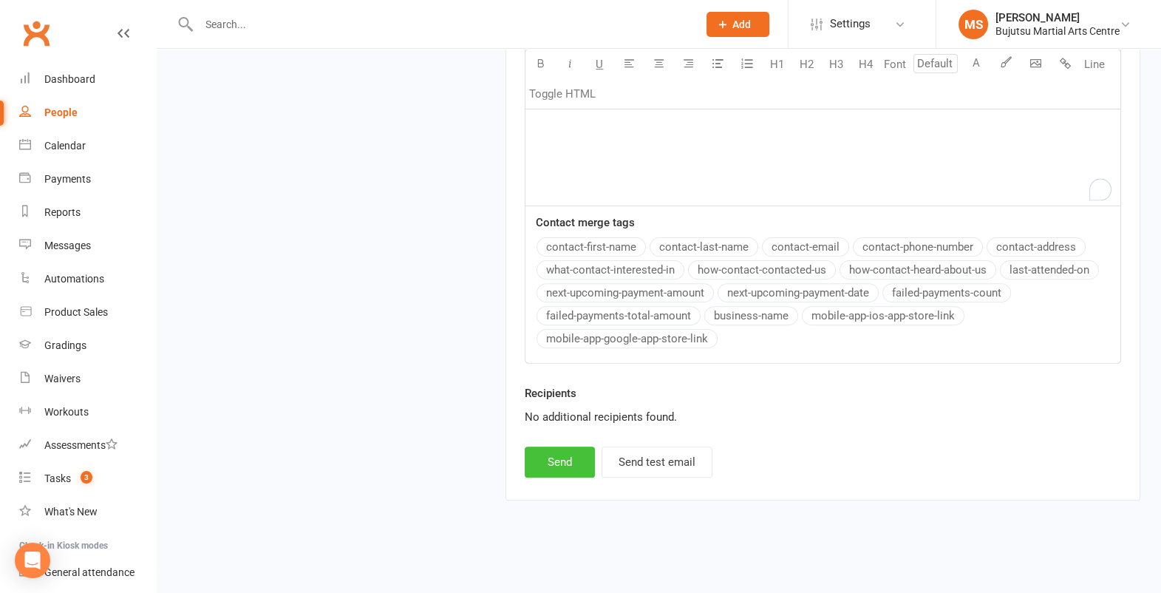
click at [565, 460] on button "Send" at bounding box center [560, 461] width 70 height 31
select select
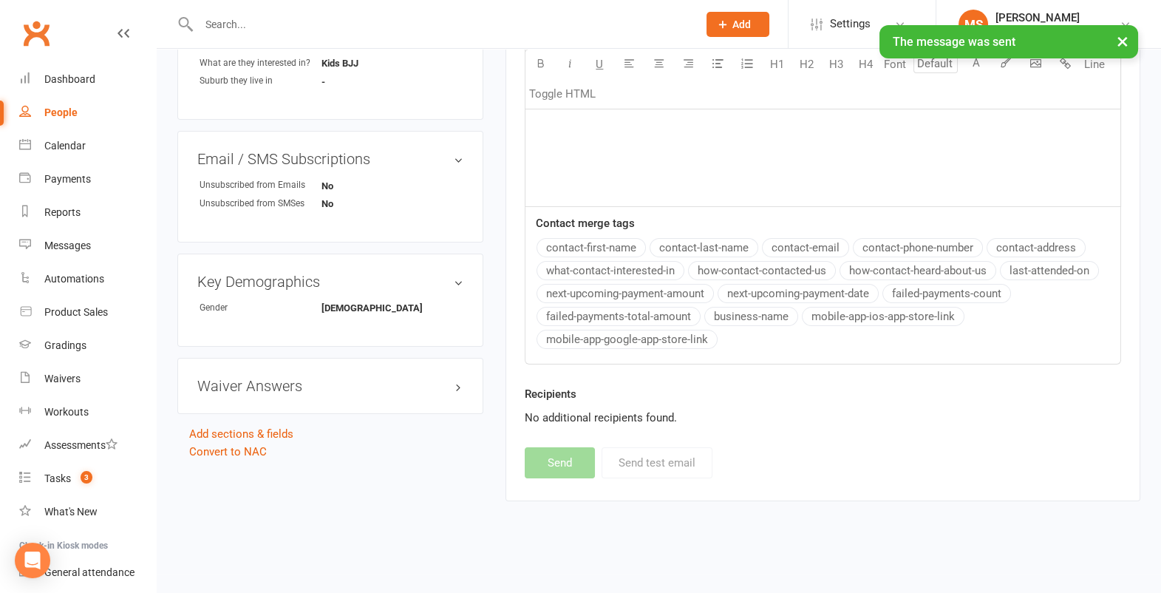
click at [60, 115] on div "People" at bounding box center [60, 112] width 33 height 12
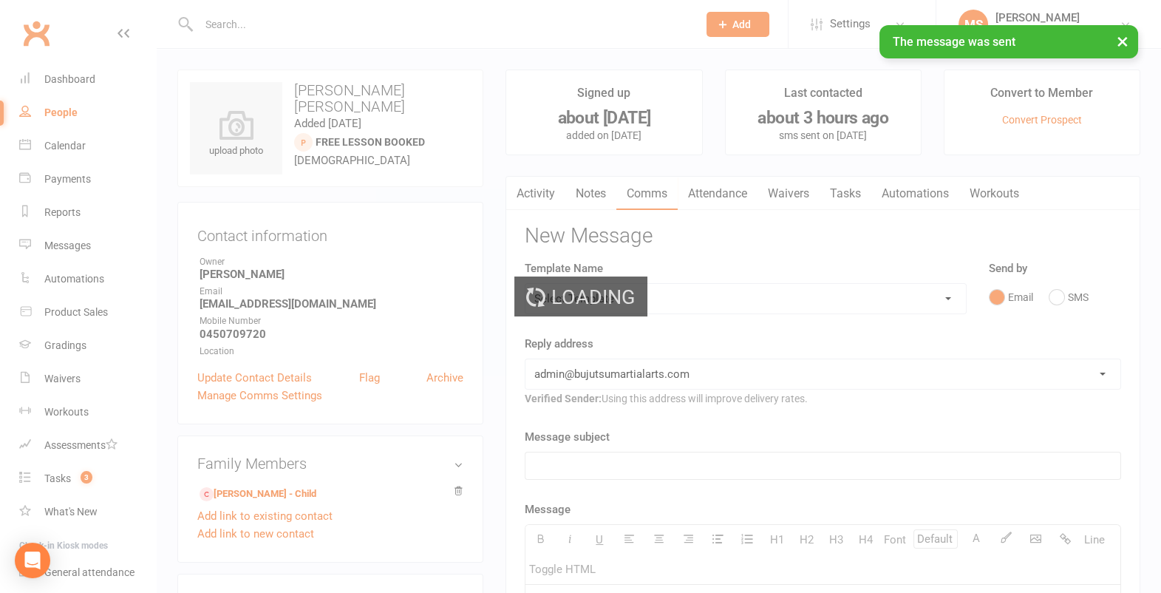
select select "100"
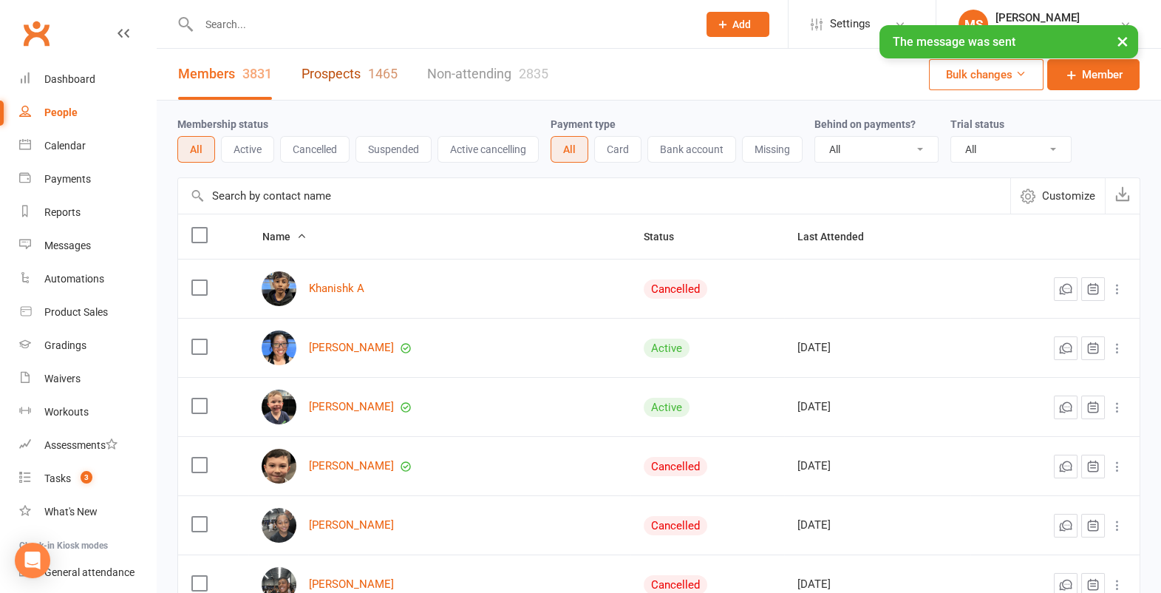
drag, startPoint x: 338, startPoint y: 72, endPoint x: 380, endPoint y: 82, distance: 42.5
click at [338, 72] on link "Prospects 1465" at bounding box center [349, 74] width 96 height 51
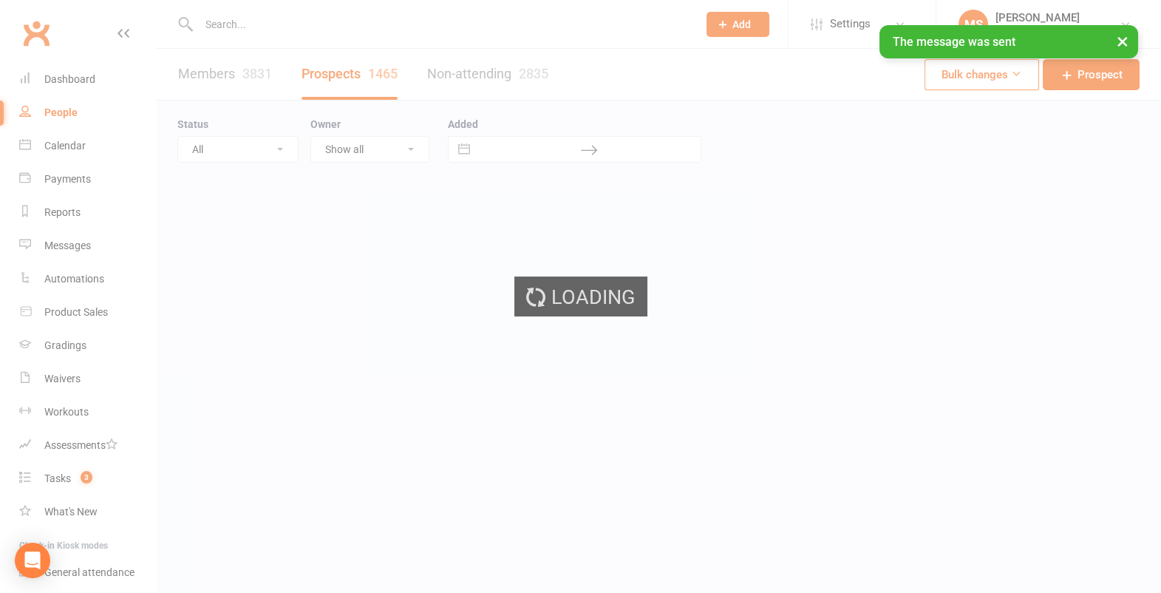
select select "100"
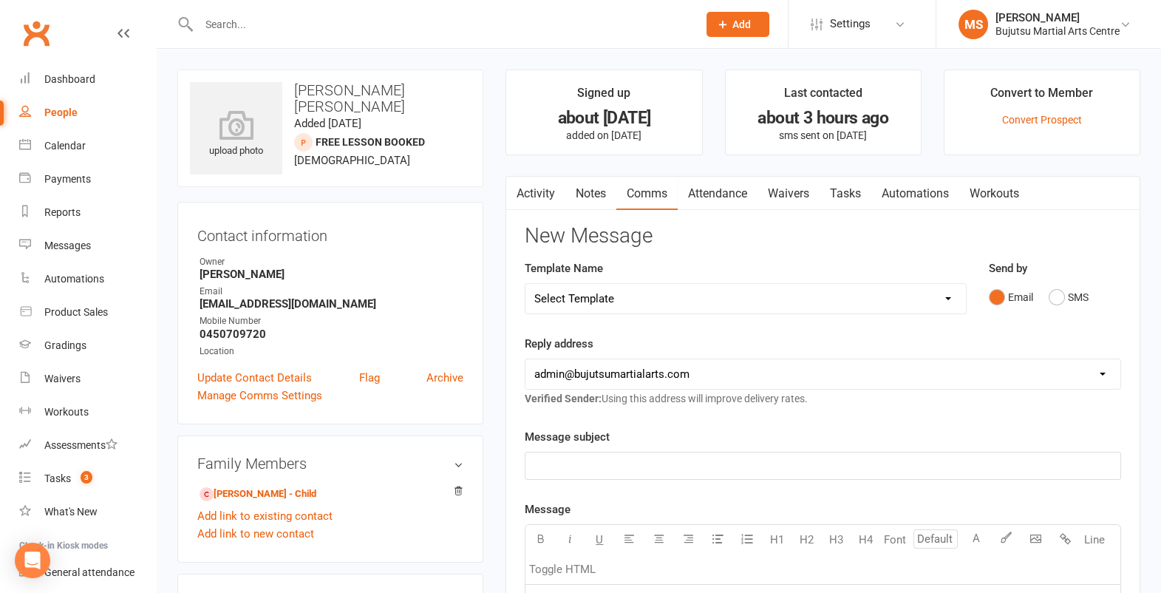
click at [659, 301] on select "Select Template [Email] Buddy Week [Email] Japan Karate Association Grading Adu…" at bounding box center [745, 299] width 440 height 30
select select "23"
click at [525, 284] on select "Select Template [Email] Buddy Week [Email] Japan Karate Association Grading Adu…" at bounding box center [745, 299] width 440 height 30
